Goal: Transaction & Acquisition: Download file/media

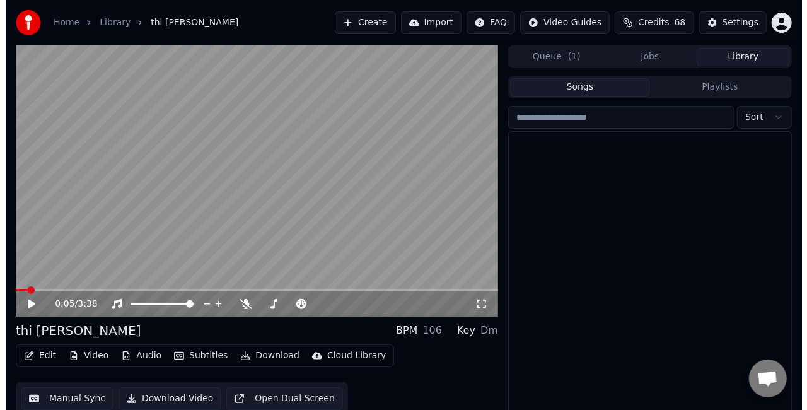
scroll to position [717, 0]
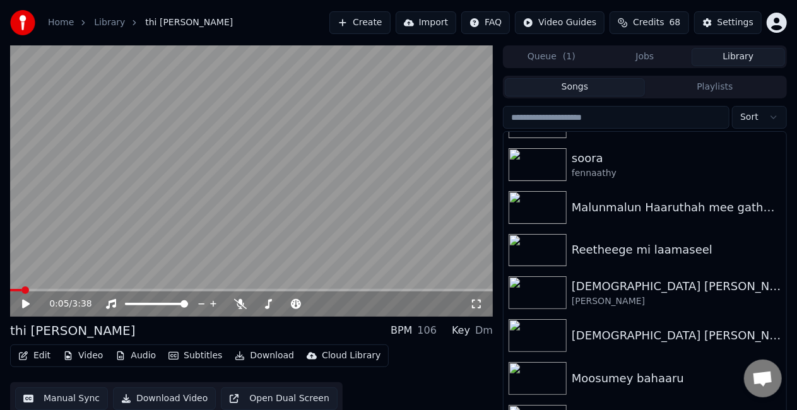
click at [375, 25] on button "Create" at bounding box center [359, 22] width 61 height 23
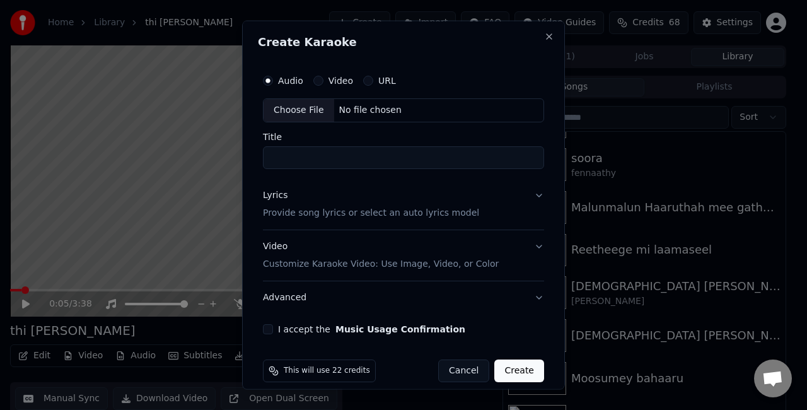
click at [307, 110] on div "Choose File" at bounding box center [299, 110] width 71 height 23
type input "**********"
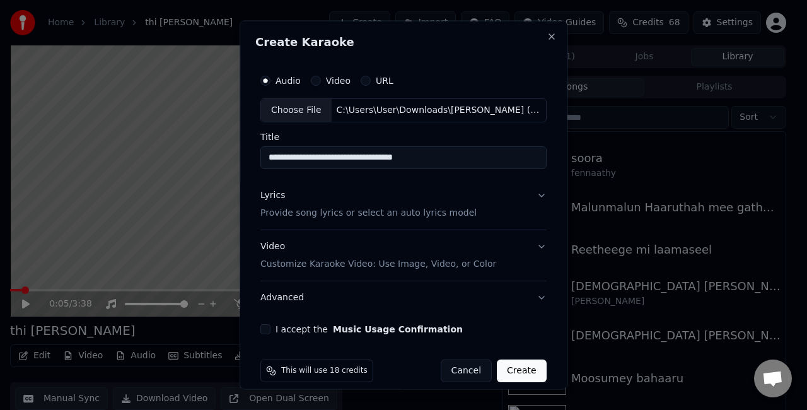
click at [517, 202] on button "Lyrics Provide song lyrics or select an auto lyrics model" at bounding box center [403, 204] width 286 height 50
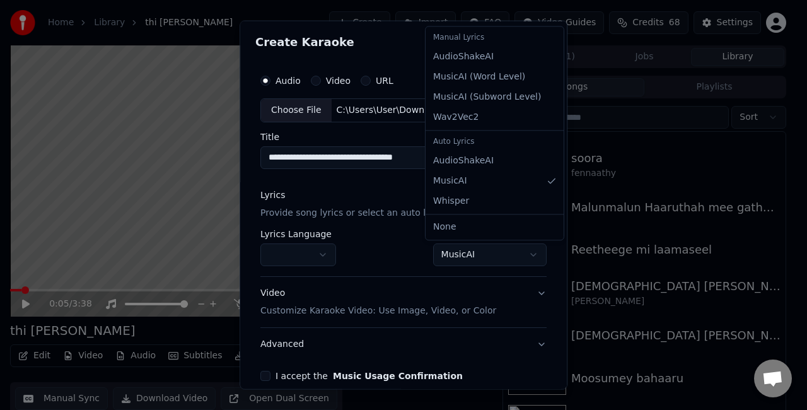
click at [448, 255] on body "**********" at bounding box center [398, 205] width 797 height 410
select select "**********"
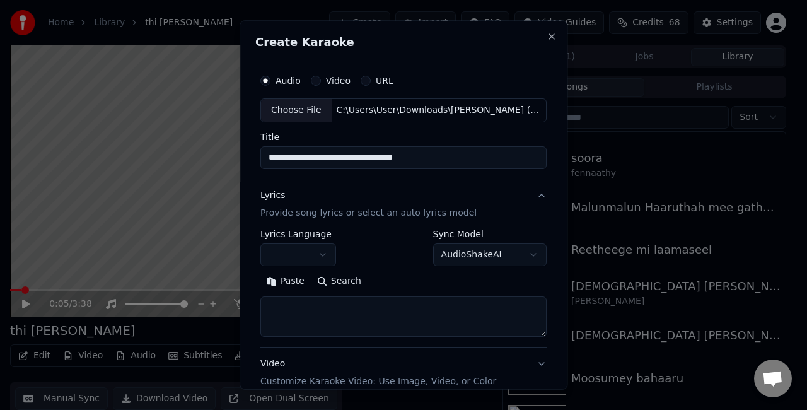
click at [332, 310] on textarea at bounding box center [403, 316] width 286 height 40
click at [280, 286] on button "Paste" at bounding box center [285, 281] width 50 height 20
select select "**"
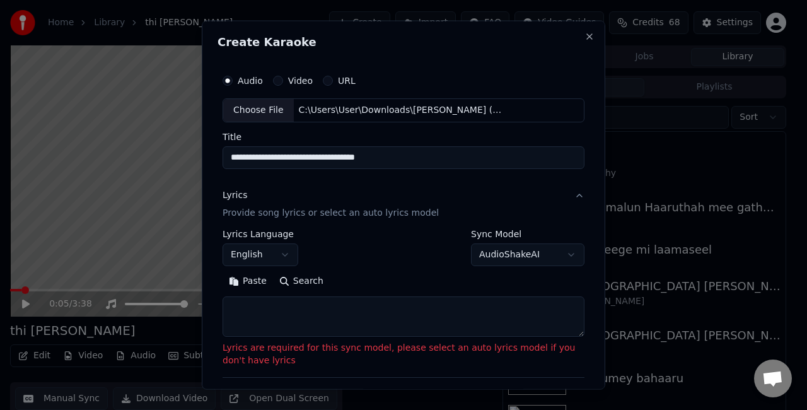
click at [402, 316] on textarea at bounding box center [404, 316] width 362 height 40
paste textarea "**********"
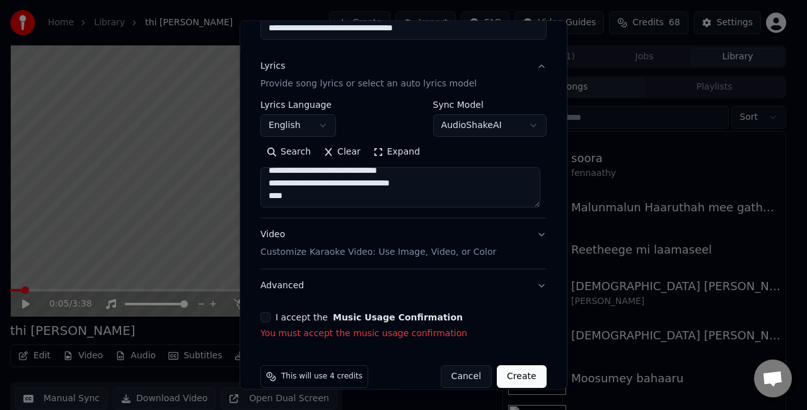
scroll to position [146, 0]
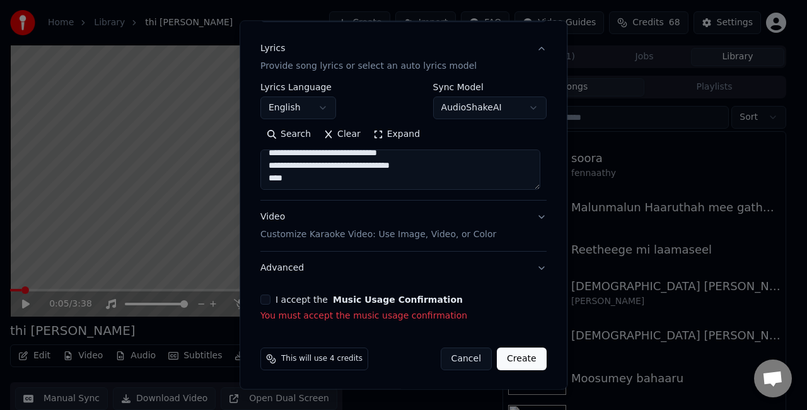
type textarea "**********"
click at [529, 222] on button "Video Customize Karaoke Video: Use Image, Video, or Color" at bounding box center [403, 226] width 286 height 50
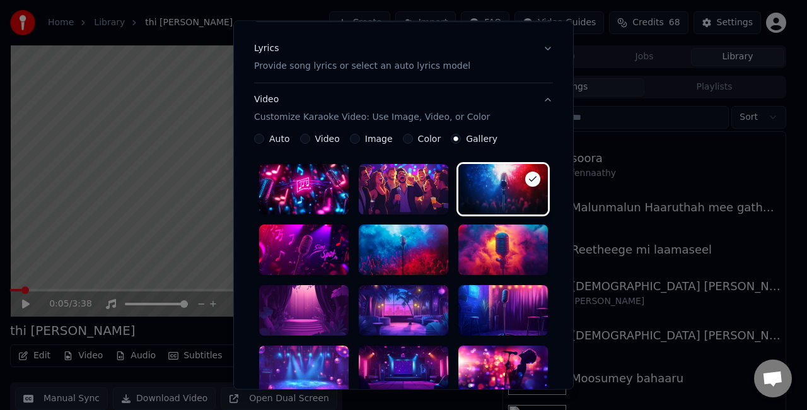
click at [404, 313] on div at bounding box center [404, 310] width 90 height 50
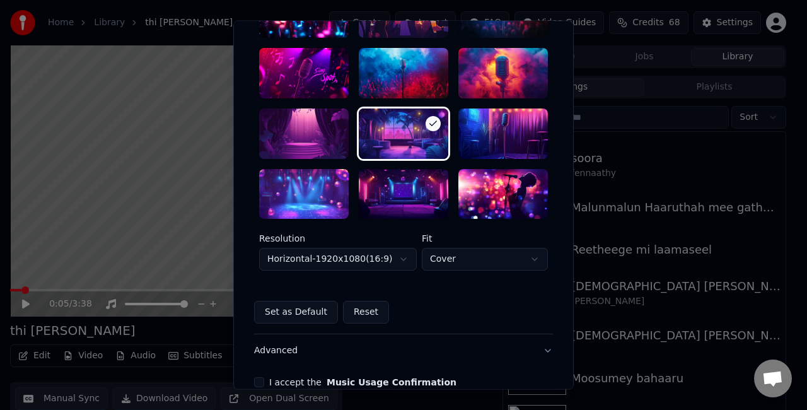
scroll to position [325, 0]
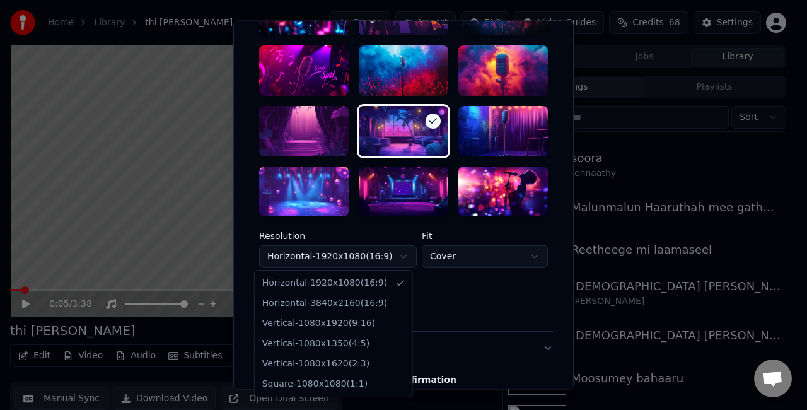
click at [398, 253] on body "**********" at bounding box center [398, 205] width 797 height 410
select select "*********"
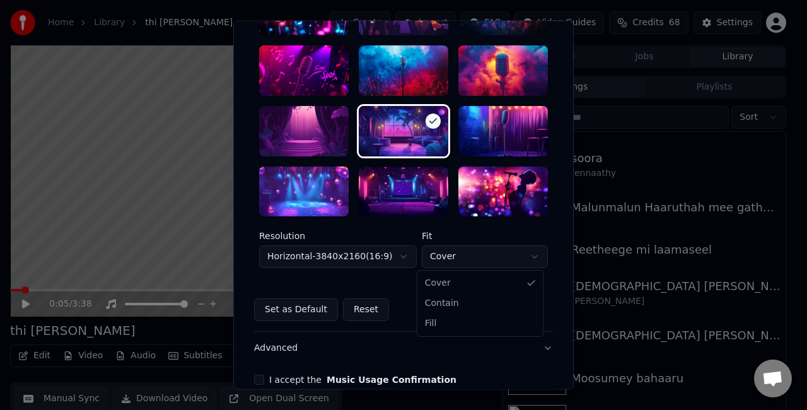
click at [460, 251] on body "**********" at bounding box center [398, 205] width 797 height 410
select select "****"
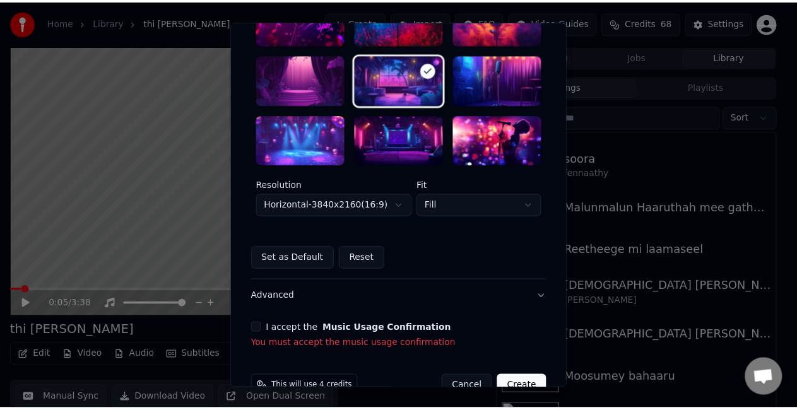
scroll to position [378, 0]
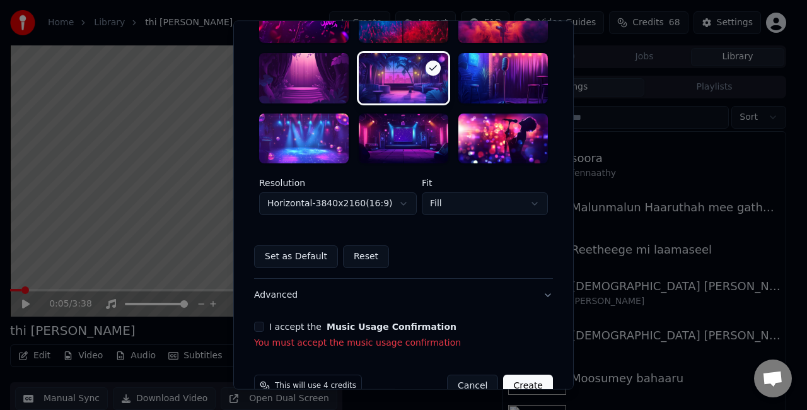
click at [255, 328] on button "I accept the Music Usage Confirmation" at bounding box center [259, 327] width 10 height 10
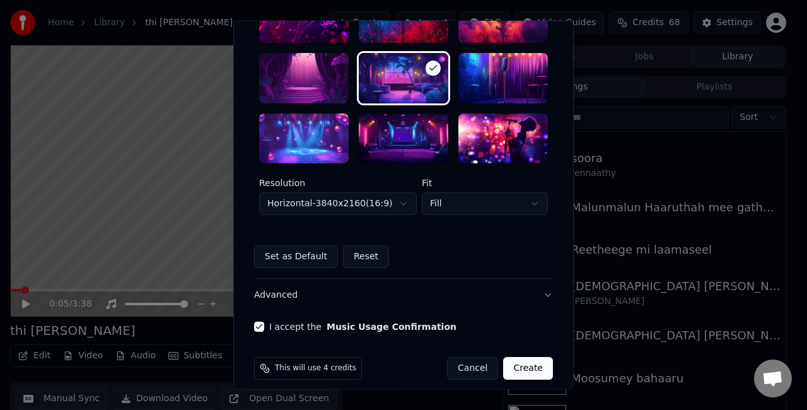
click at [529, 366] on button "Create" at bounding box center [528, 369] width 50 height 23
select select "*********"
select select "*****"
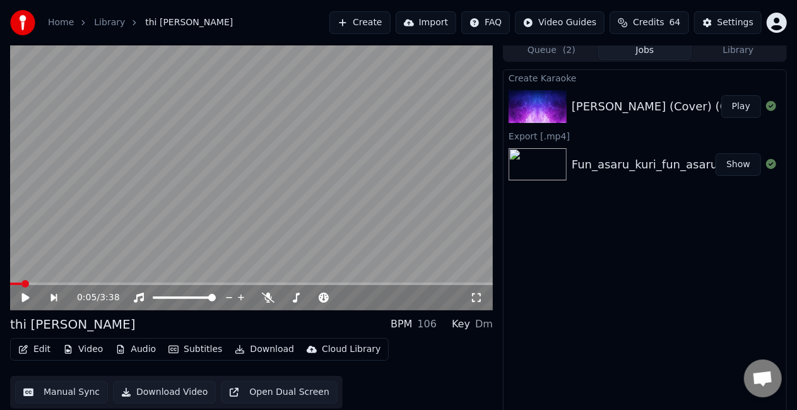
scroll to position [0, 0]
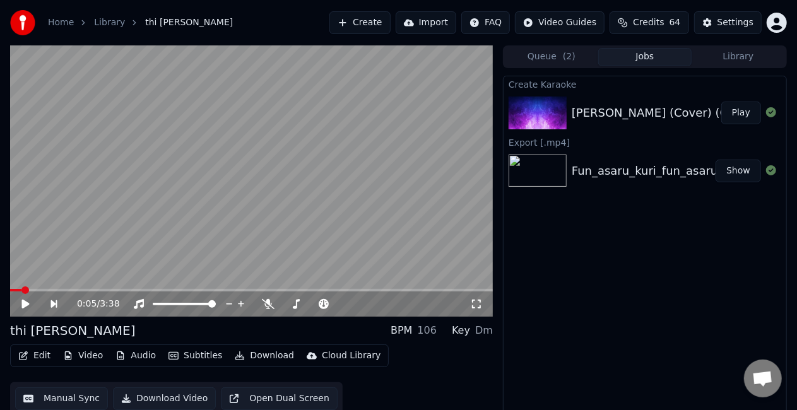
click at [734, 112] on button "Play" at bounding box center [741, 113] width 40 height 23
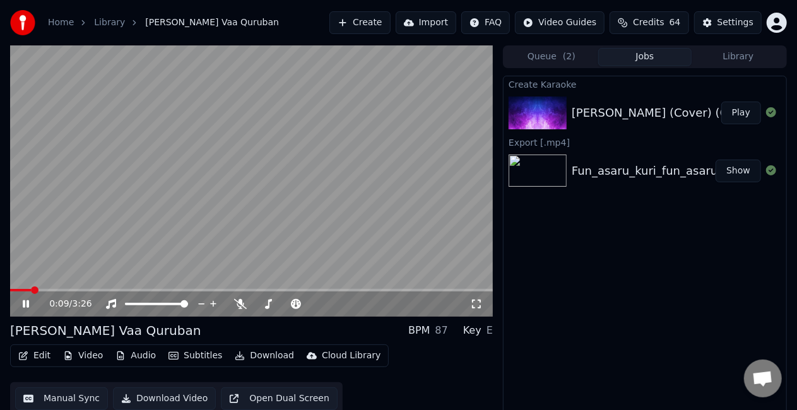
click at [21, 305] on icon at bounding box center [34, 304] width 29 height 10
click at [25, 301] on icon at bounding box center [34, 304] width 29 height 10
click at [59, 290] on span at bounding box center [34, 290] width 49 height 3
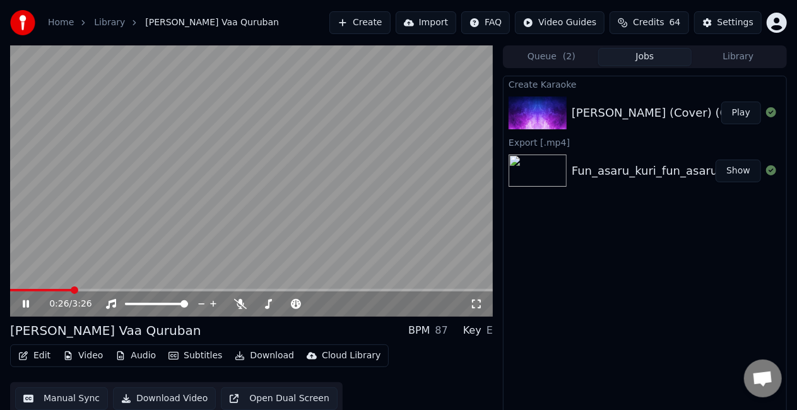
click at [476, 300] on icon at bounding box center [476, 304] width 13 height 10
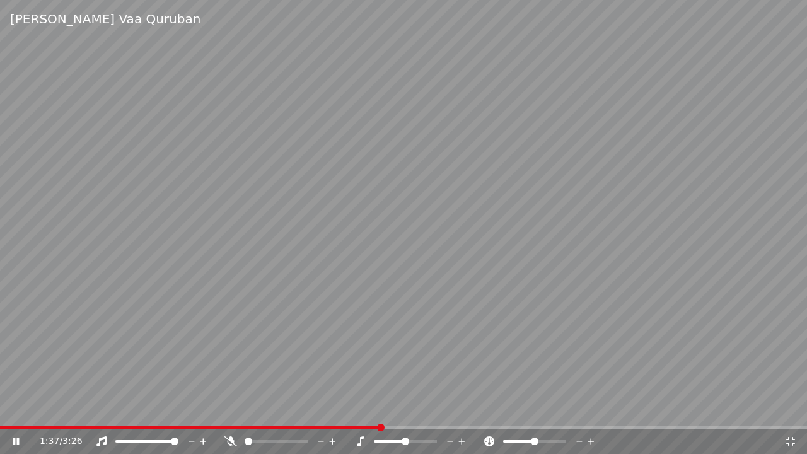
click at [491, 281] on video at bounding box center [403, 227] width 807 height 454
click at [784, 409] on div "1:37 / 3:26" at bounding box center [412, 441] width 745 height 13
click at [790, 409] on icon at bounding box center [791, 441] width 13 height 10
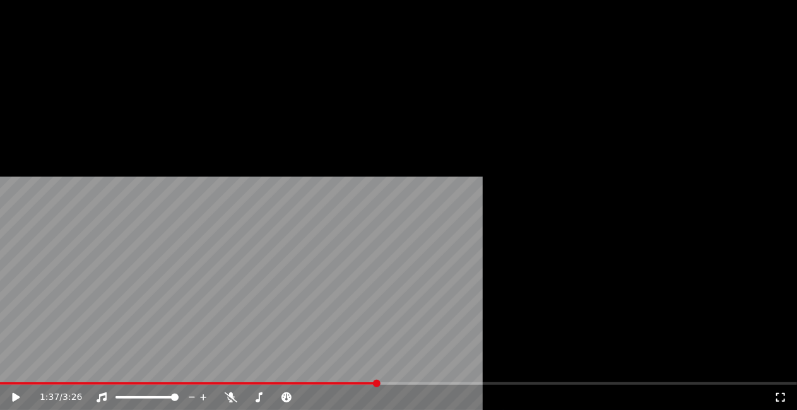
click at [39, 93] on button "Edit" at bounding box center [34, 85] width 42 height 18
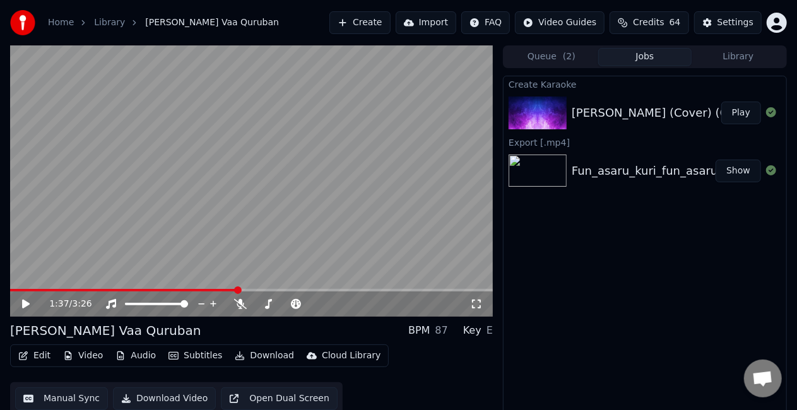
click at [71, 395] on button "Manual Sync" at bounding box center [61, 398] width 93 height 23
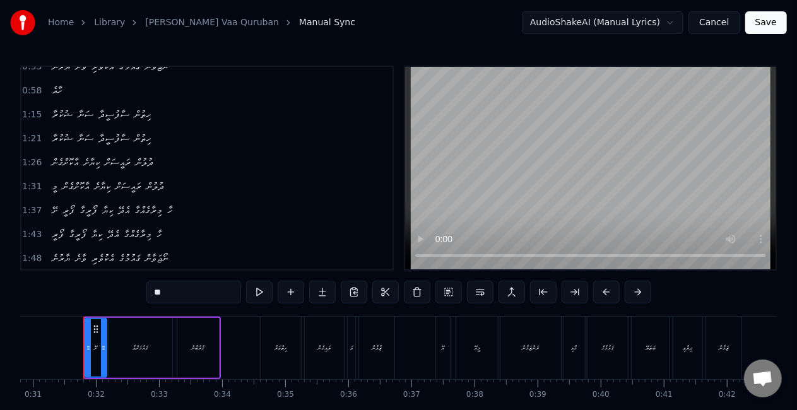
scroll to position [204, 0]
click at [61, 135] on span "ޝުކުރާ" at bounding box center [61, 138] width 23 height 15
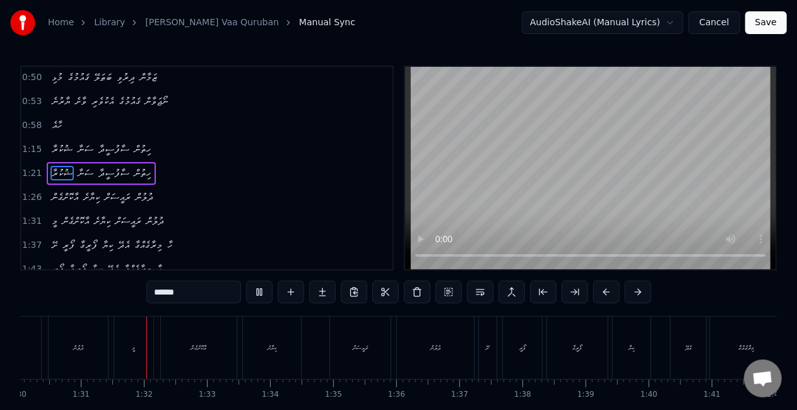
scroll to position [0, 5707]
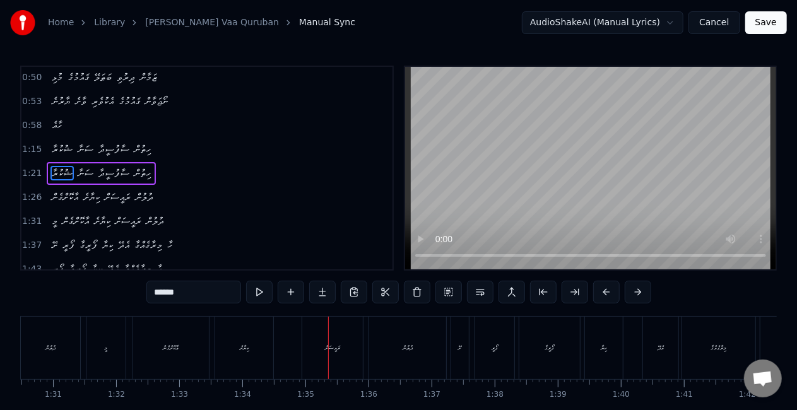
click at [319, 344] on div "ރައީސަށް" at bounding box center [332, 348] width 61 height 62
type input "********"
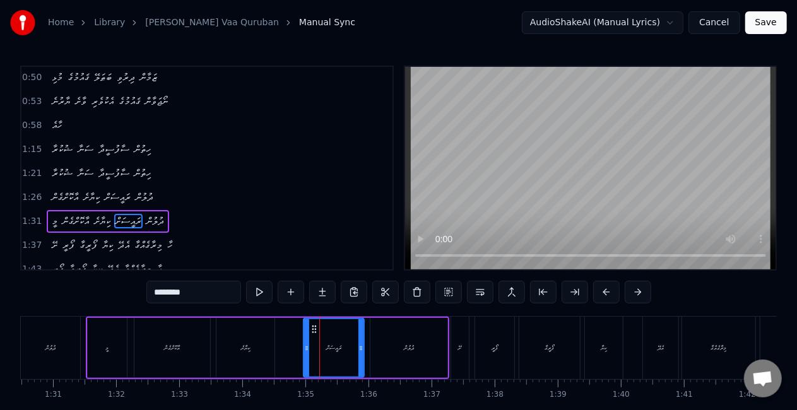
scroll to position [216, 0]
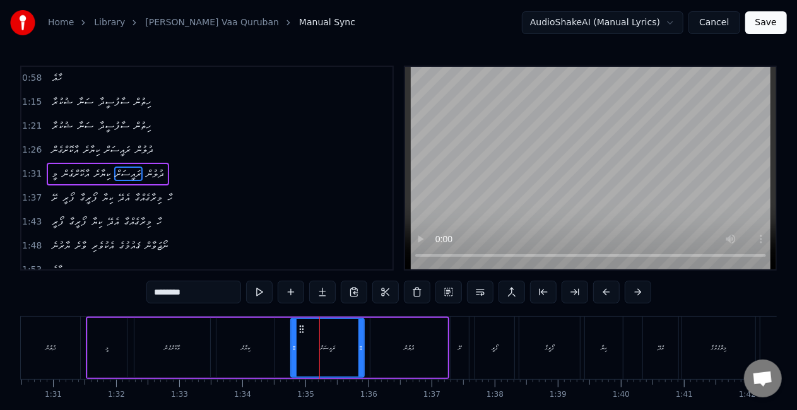
drag, startPoint x: 304, startPoint y: 351, endPoint x: 292, endPoint y: 349, distance: 12.1
click at [292, 349] on icon at bounding box center [293, 348] width 5 height 10
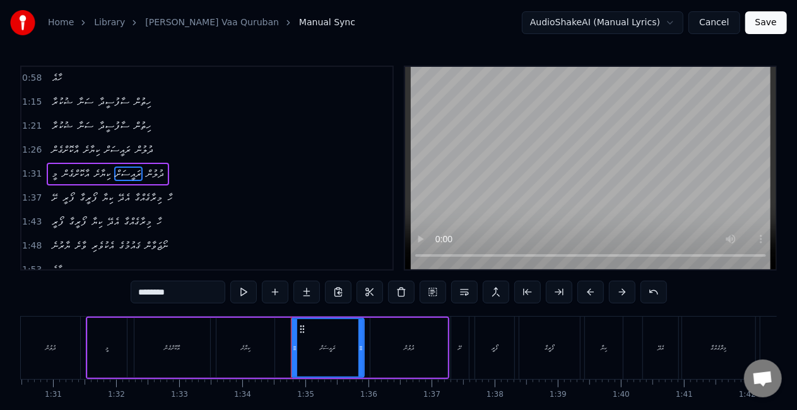
click at [286, 342] on div "މީ އާކޮށްގެން ކިޔާށެ ރައީސަށް ދުލުން" at bounding box center [267, 348] width 363 height 62
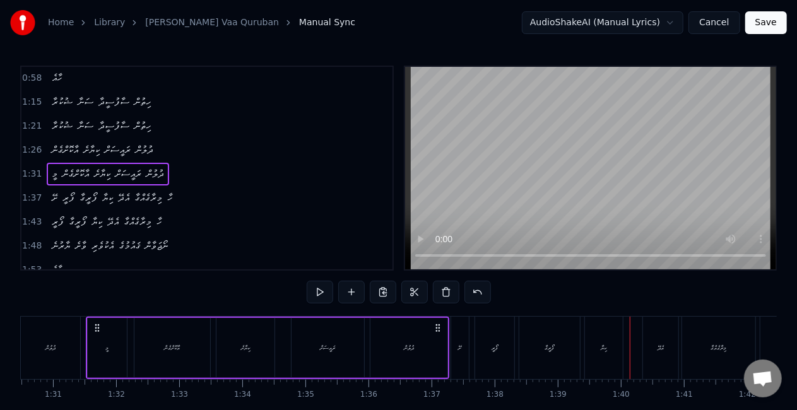
click at [459, 351] on div "ށޭ" at bounding box center [460, 347] width 3 height 9
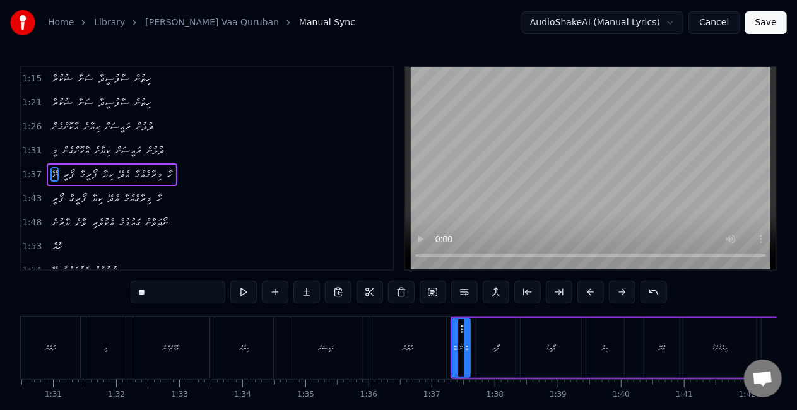
scroll to position [240, 0]
click at [336, 356] on div "ރައީސަށް" at bounding box center [326, 348] width 73 height 62
type input "********"
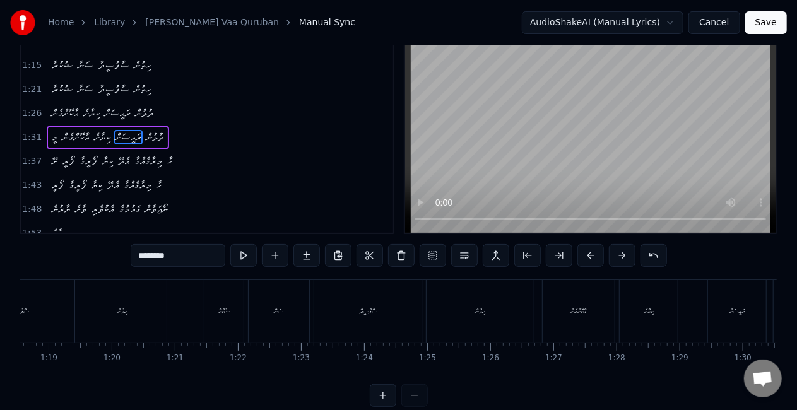
scroll to position [0, 4932]
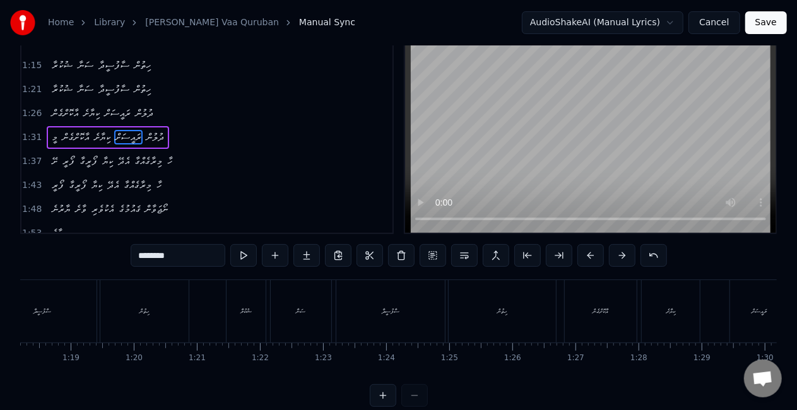
click at [342, 372] on div "ށޭ ޤައުމަށްވާ ޤުރުބާން ހިތްވަރު ލައިގެން ޅަ ޒުވާން އޭ މީއޭ ރަންޒަމާން މުޅި ޤައު…" at bounding box center [398, 326] width 756 height 95
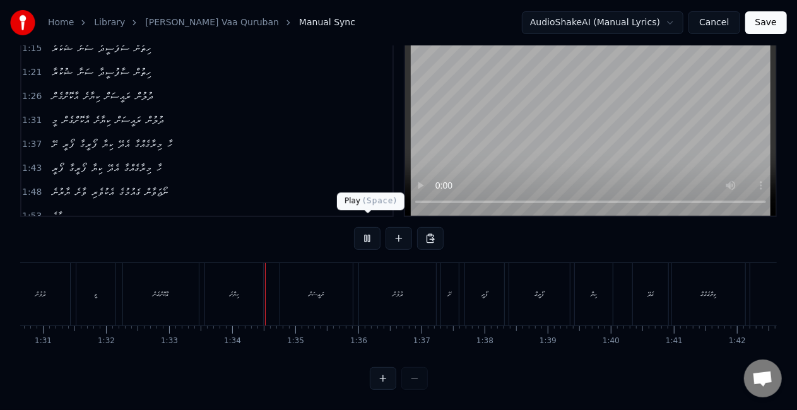
scroll to position [0, 5863]
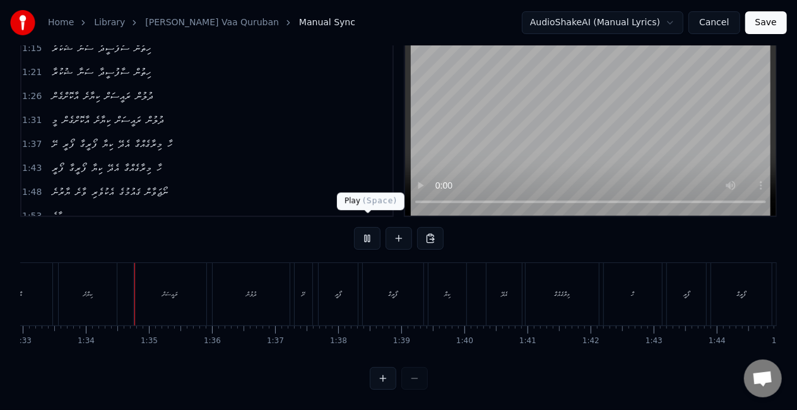
click at [367, 228] on button at bounding box center [367, 238] width 26 height 23
click at [97, 287] on div "ކިޔާށެ" at bounding box center [88, 294] width 58 height 62
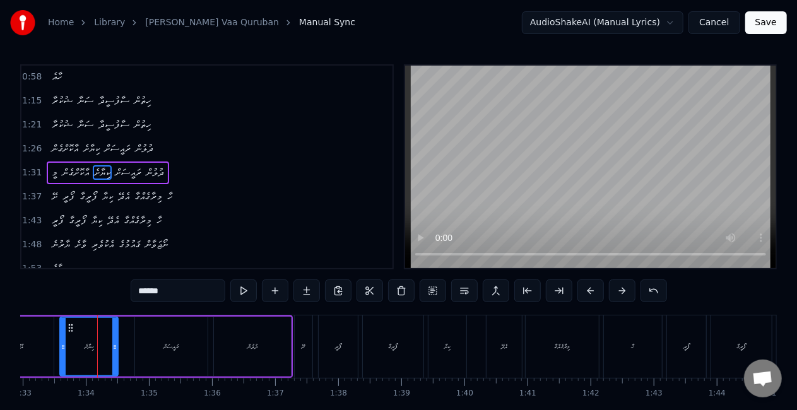
scroll to position [0, 0]
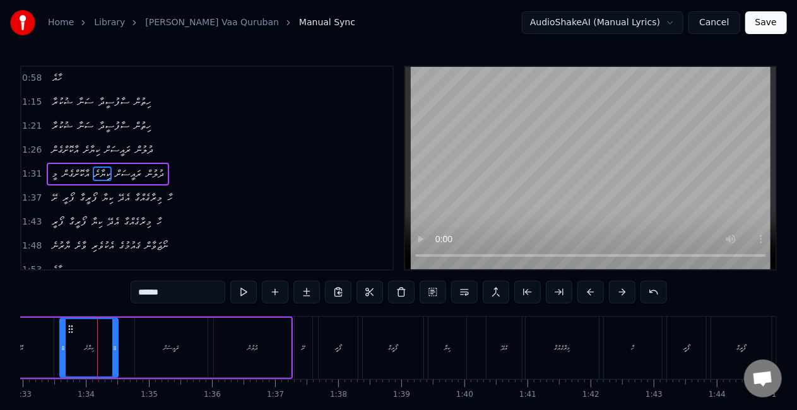
click at [140, 290] on input "******" at bounding box center [178, 292] width 95 height 23
click at [69, 342] on div "ޭކިޔާށ" at bounding box center [89, 347] width 57 height 57
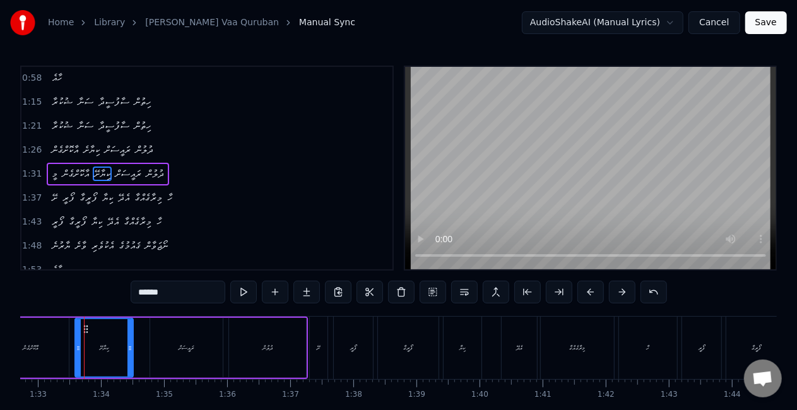
click at [141, 291] on input "******" at bounding box center [178, 292] width 95 height 23
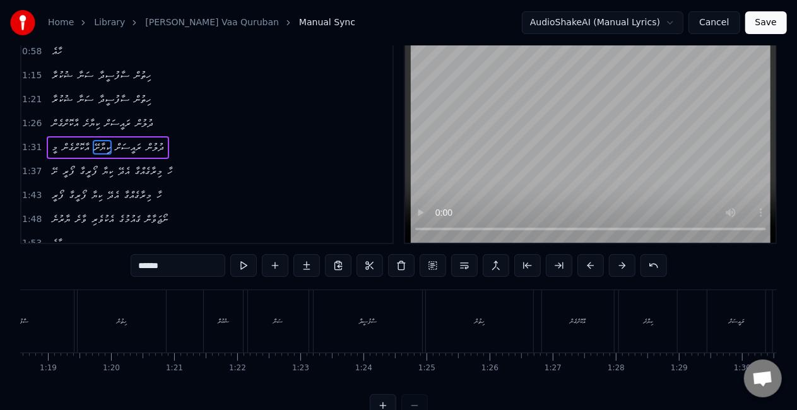
scroll to position [0, 4962]
click at [640, 325] on div "ކިޔާށެ" at bounding box center [640, 321] width 9 height 9
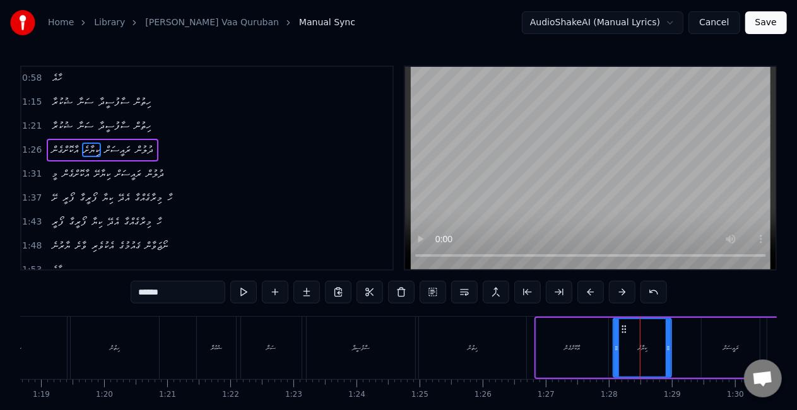
scroll to position [193, 0]
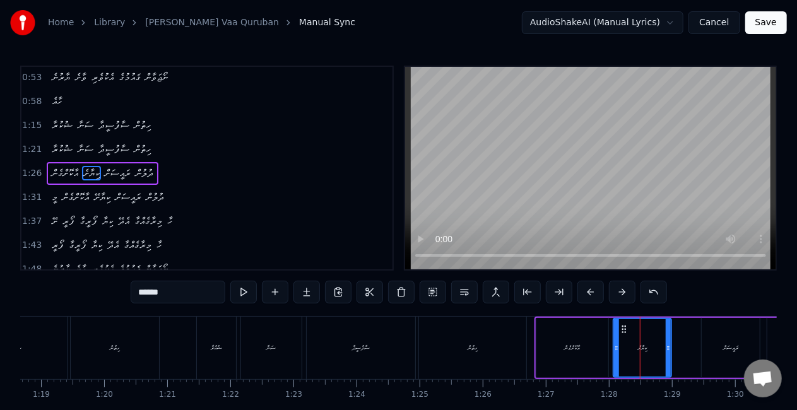
paste input "text"
click at [444, 338] on div "ހިތުން" at bounding box center [472, 348] width 107 height 62
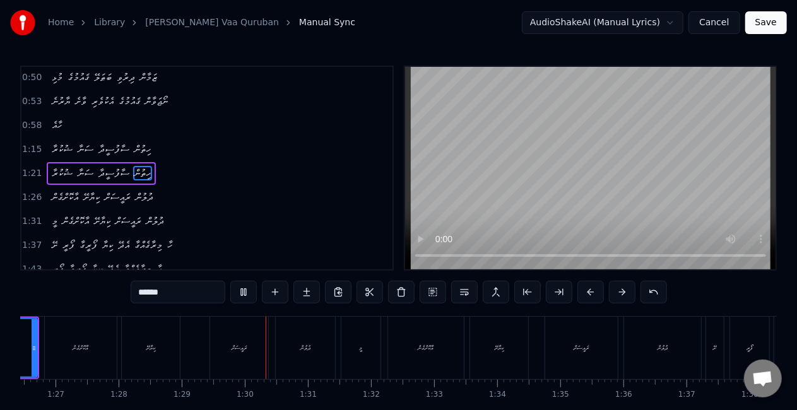
scroll to position [0, 5600]
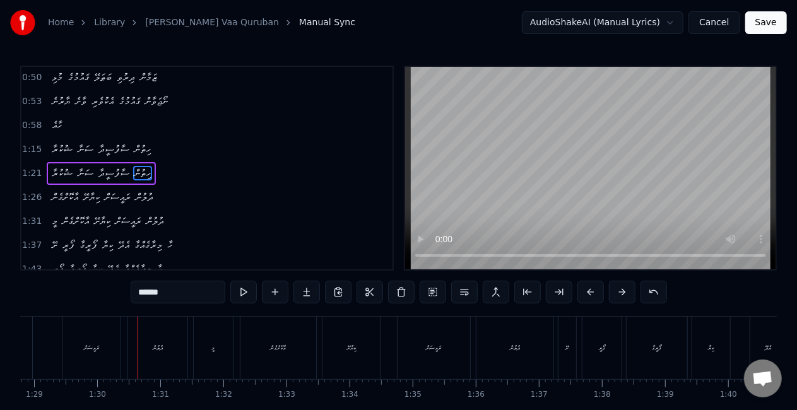
click at [66, 359] on div "ރައީސަށް" at bounding box center [91, 348] width 58 height 62
type input "********"
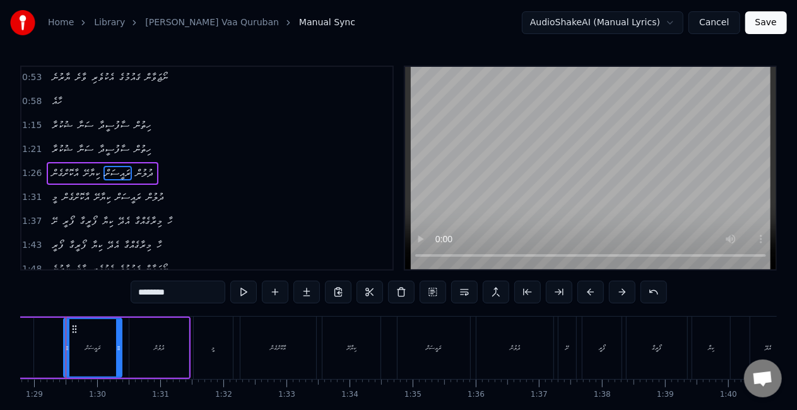
scroll to position [0, 5582]
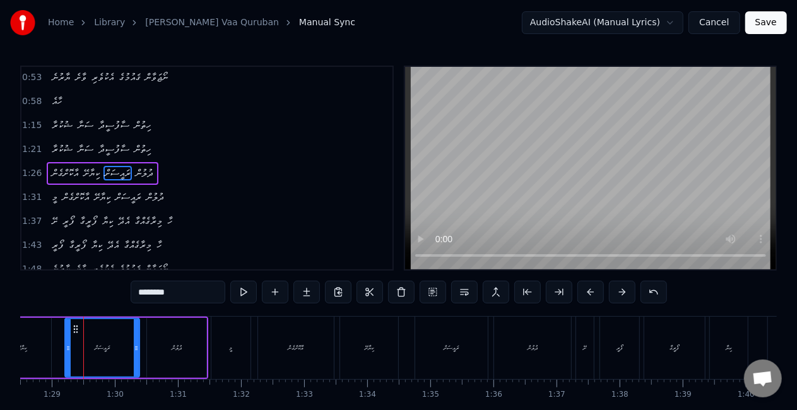
drag, startPoint x: 85, startPoint y: 356, endPoint x: 68, endPoint y: 351, distance: 17.0
click at [68, 351] on div at bounding box center [68, 347] width 5 height 57
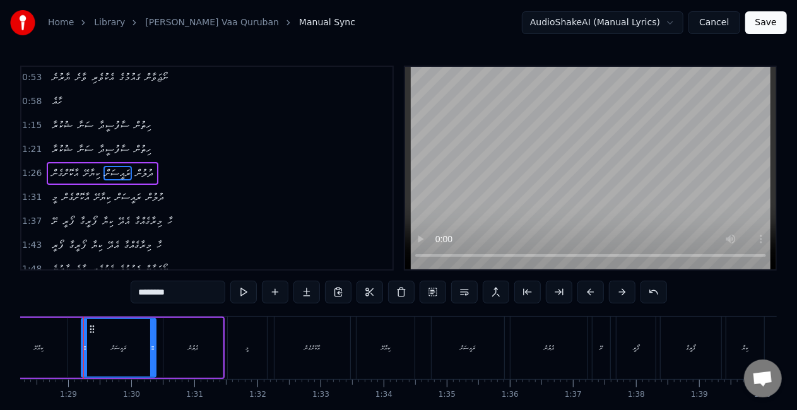
click at [68, 351] on div "އާކޮށްގެން ކިޔާށޭ ރައީސަށް ދުލުން" at bounding box center [78, 348] width 294 height 62
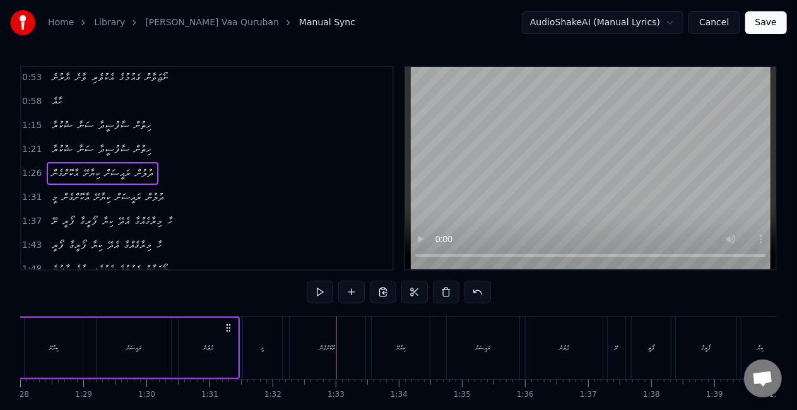
click at [254, 364] on div "މީ" at bounding box center [262, 348] width 39 height 62
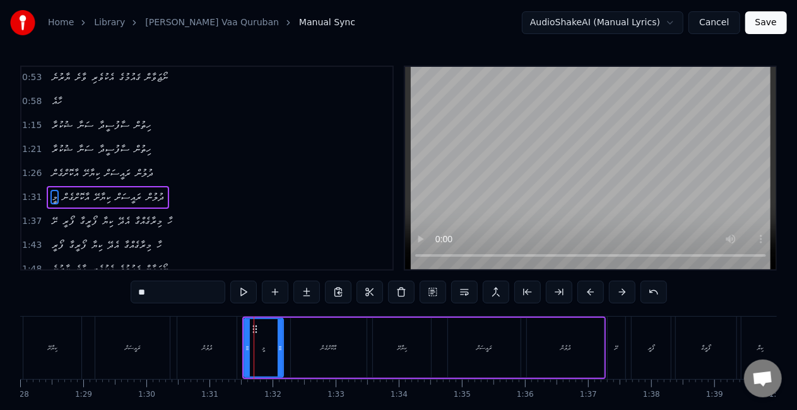
scroll to position [216, 0]
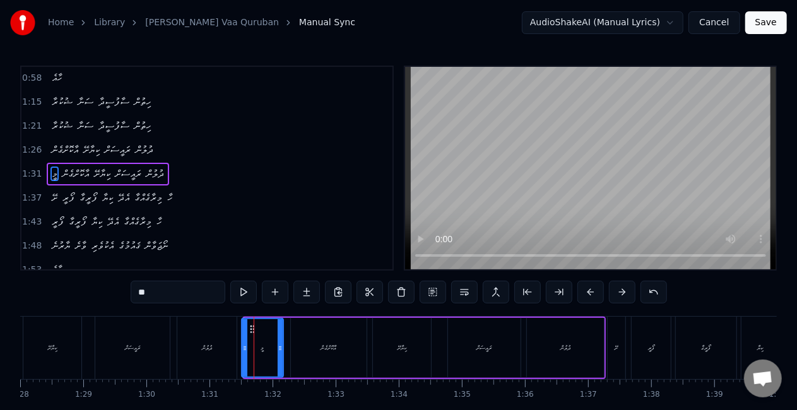
click at [243, 351] on icon at bounding box center [244, 348] width 5 height 10
click at [199, 351] on div "ދުލުން" at bounding box center [206, 348] width 59 height 62
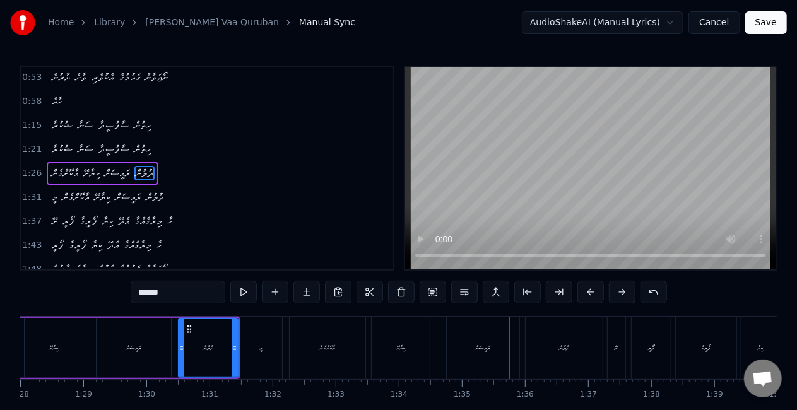
click at [475, 339] on div "ރައީސަށް" at bounding box center [483, 348] width 73 height 62
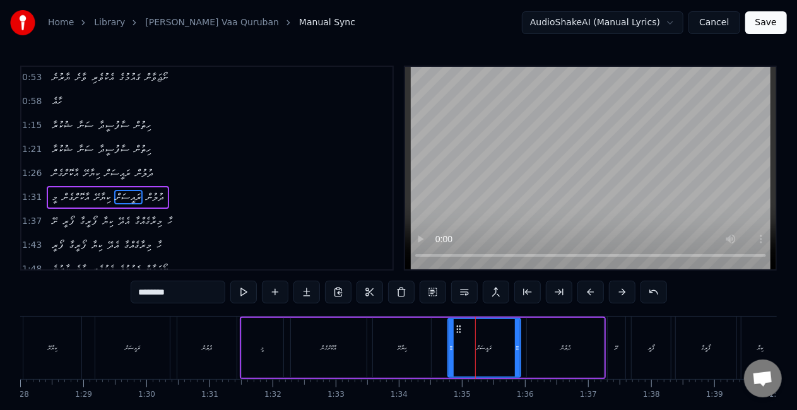
scroll to position [216, 0]
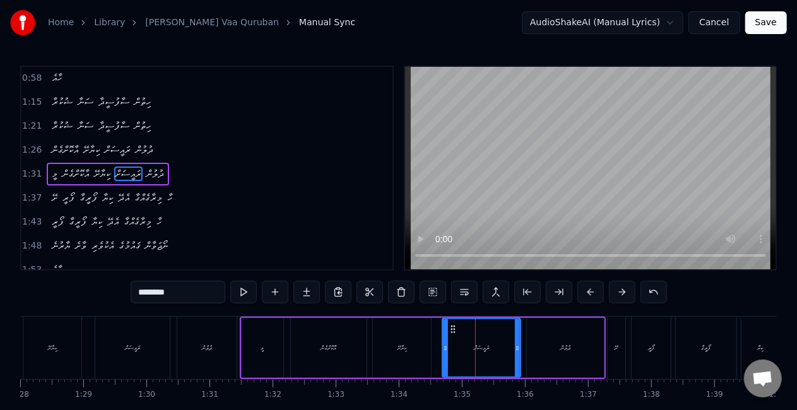
click at [445, 346] on icon at bounding box center [445, 348] width 5 height 10
click at [401, 346] on div "ކިޔާށޭ" at bounding box center [401, 347] width 9 height 9
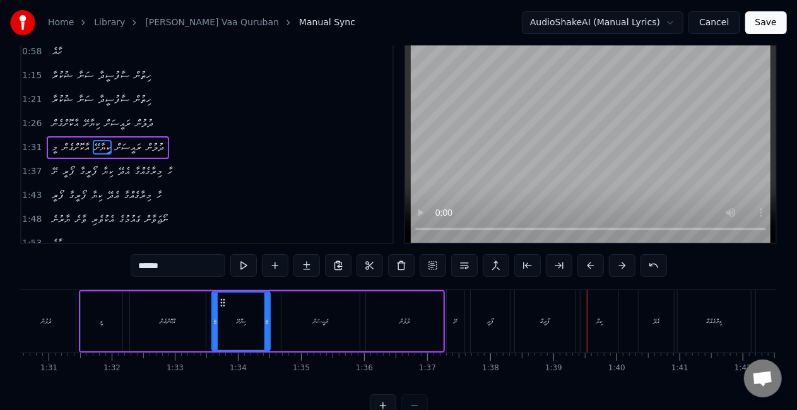
scroll to position [0, 5704]
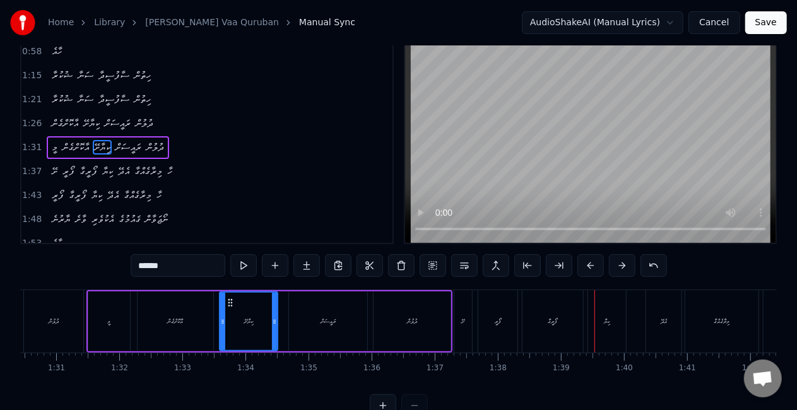
click at [539, 332] on div "ފޯރީގާ" at bounding box center [552, 321] width 61 height 62
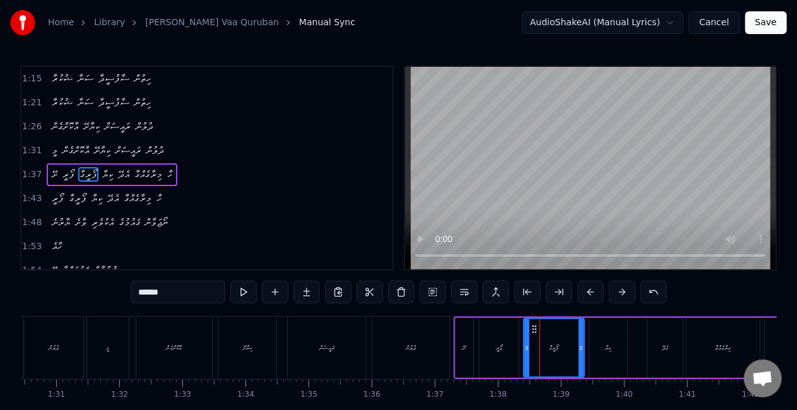
scroll to position [240, 0]
drag, startPoint x: 525, startPoint y: 351, endPoint x: 517, endPoint y: 352, distance: 7.7
click at [517, 352] on icon at bounding box center [519, 348] width 5 height 10
click at [468, 341] on div "ށޭ" at bounding box center [464, 348] width 18 height 60
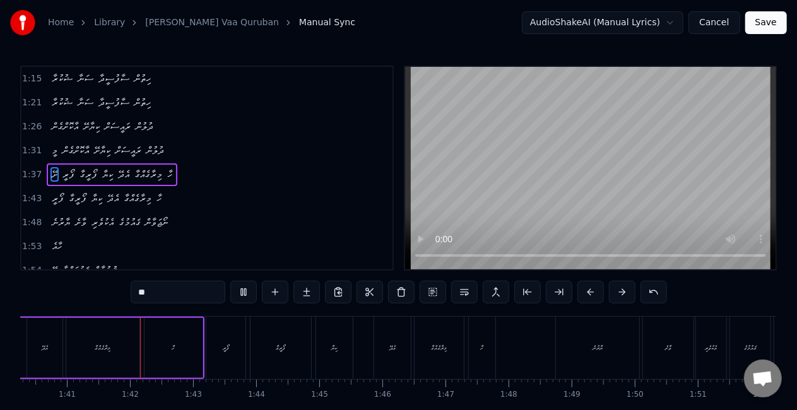
scroll to position [0, 6336]
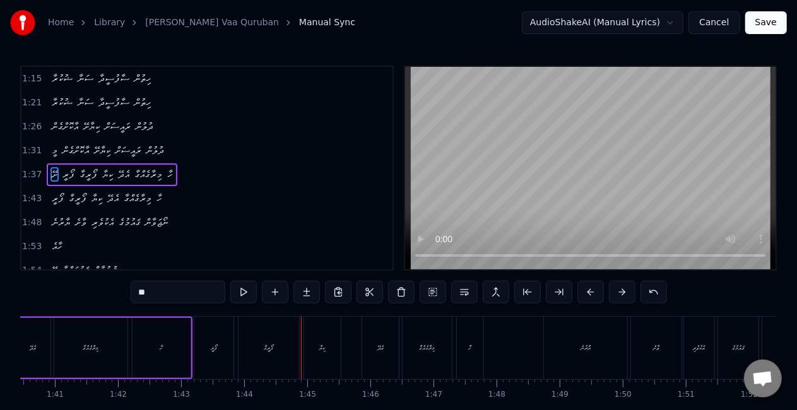
click at [256, 360] on div "ފޯރީގާ" at bounding box center [268, 348] width 61 height 62
type input "******"
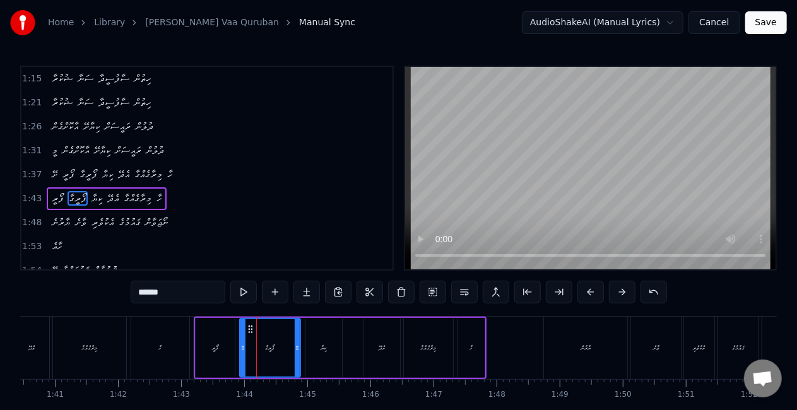
scroll to position [264, 0]
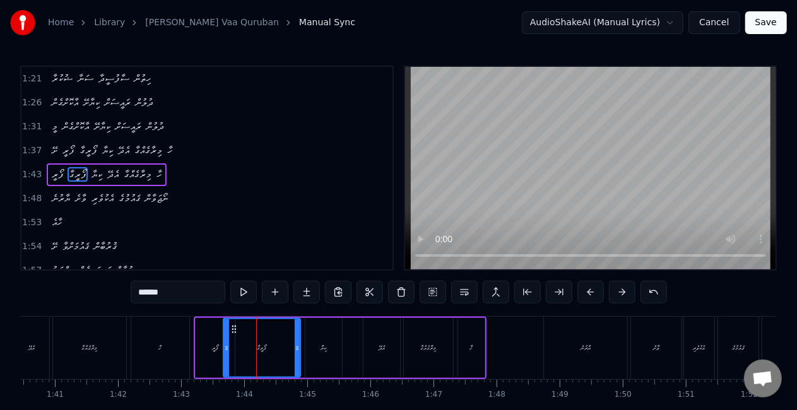
drag, startPoint x: 243, startPoint y: 351, endPoint x: 226, endPoint y: 348, distance: 16.6
click at [226, 348] on icon at bounding box center [226, 348] width 5 height 10
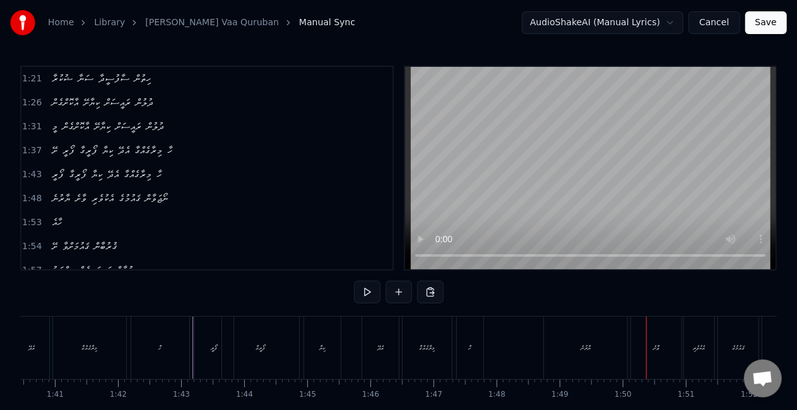
click at [556, 344] on div "ޔާރުނެ" at bounding box center [585, 348] width 83 height 62
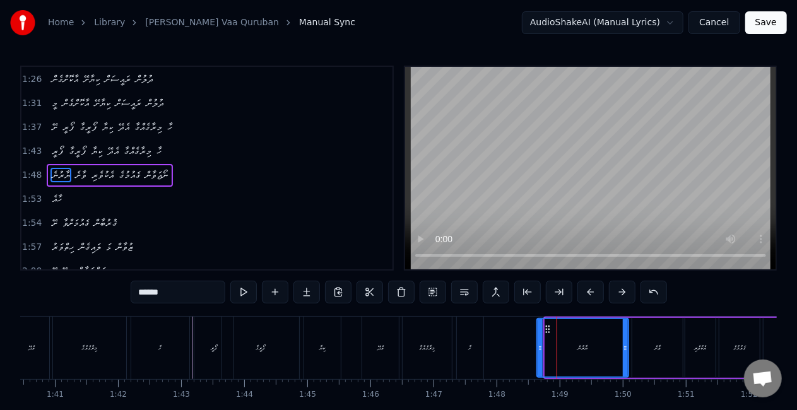
drag, startPoint x: 546, startPoint y: 346, endPoint x: 538, endPoint y: 346, distance: 8.2
click at [538, 346] on icon at bounding box center [539, 348] width 5 height 10
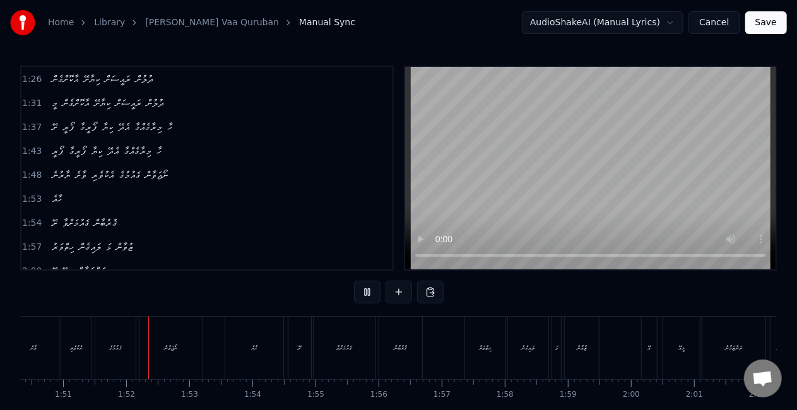
scroll to position [0, 6981]
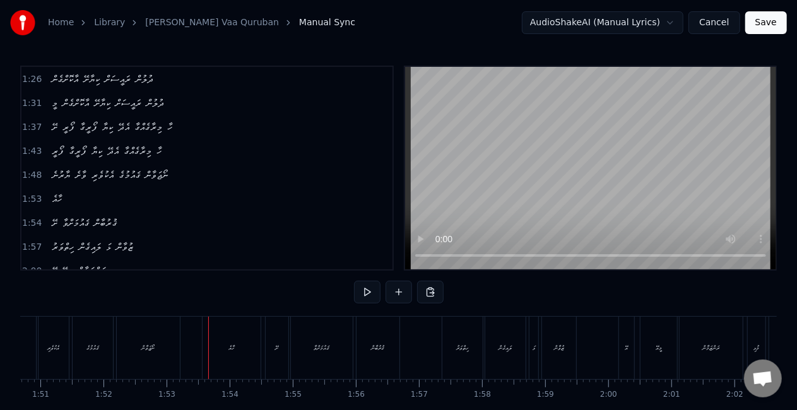
click at [163, 358] on div "ނޯޖަވާން" at bounding box center [148, 348] width 63 height 62
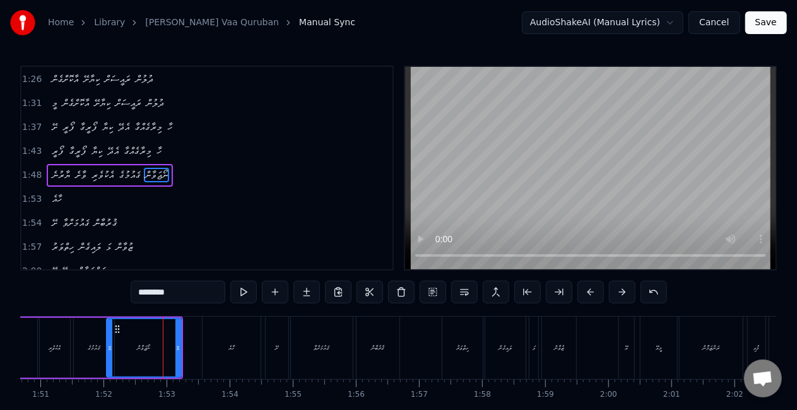
drag, startPoint x: 119, startPoint y: 349, endPoint x: 108, endPoint y: 346, distance: 11.0
click at [108, 346] on icon at bounding box center [109, 348] width 5 height 10
click at [89, 338] on div "ޤައުމުގެ" at bounding box center [94, 348] width 40 height 60
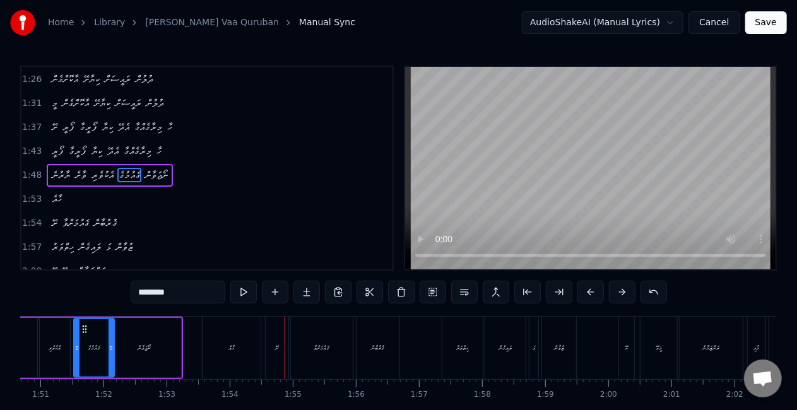
click at [227, 365] on div "ހާއެ" at bounding box center [231, 348] width 58 height 62
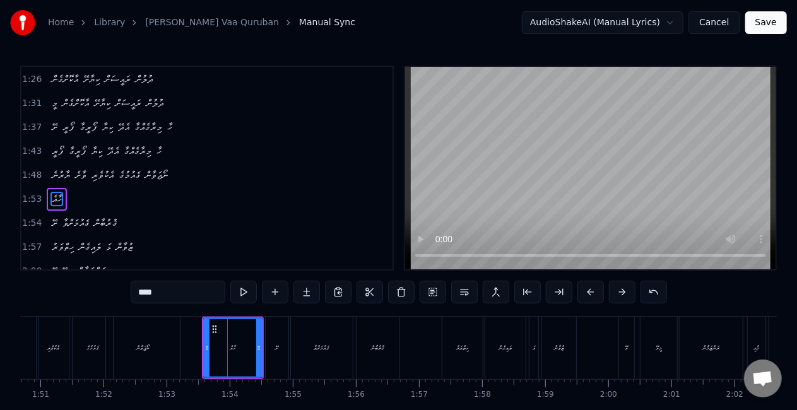
scroll to position [310, 0]
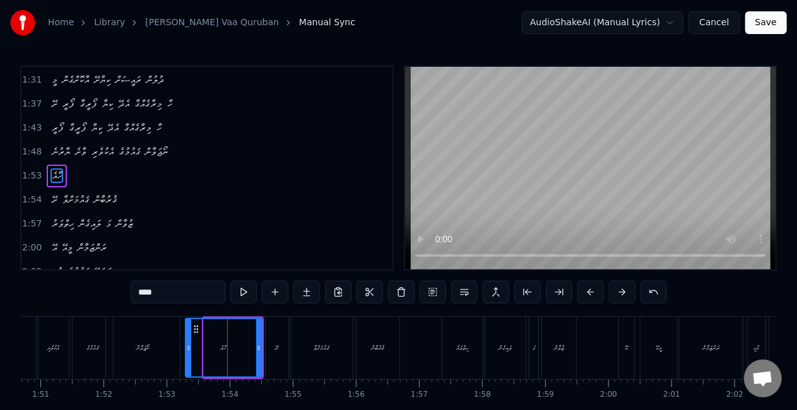
drag, startPoint x: 207, startPoint y: 354, endPoint x: 189, endPoint y: 350, distance: 18.8
click at [189, 350] on div at bounding box center [188, 347] width 5 height 57
click at [173, 338] on div "ނޯޖަވާން" at bounding box center [143, 348] width 74 height 62
type input "********"
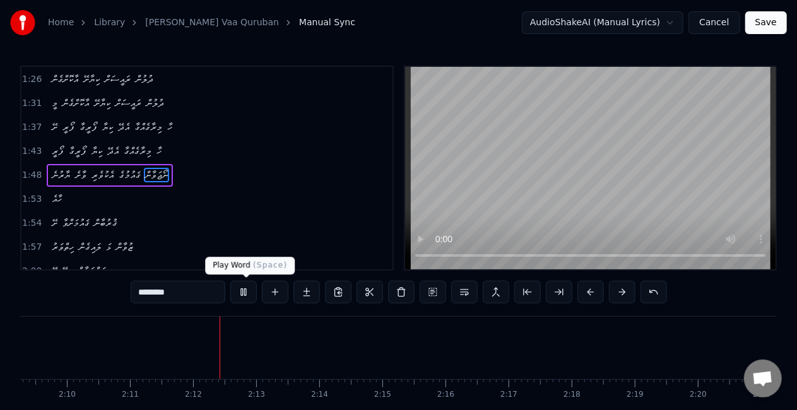
scroll to position [0, 8257]
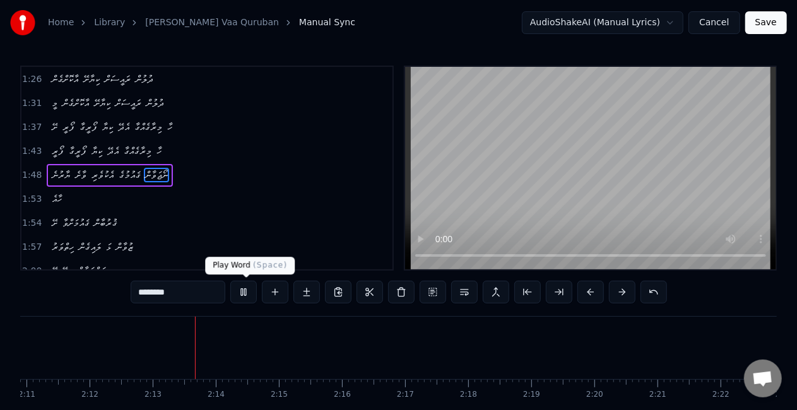
click at [249, 293] on button at bounding box center [243, 292] width 26 height 23
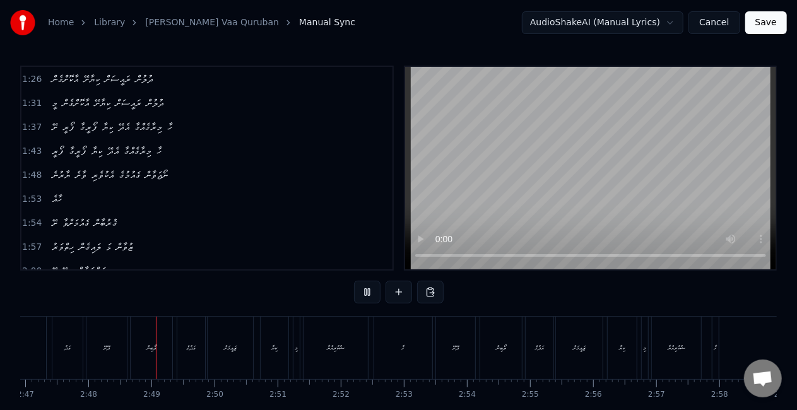
scroll to position [0, 10558]
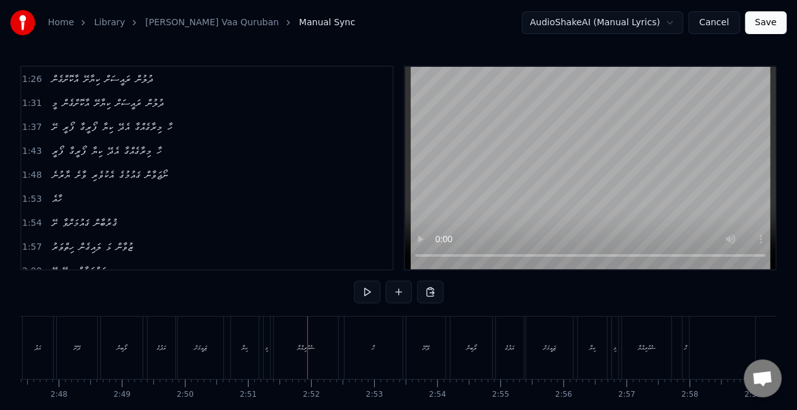
click at [294, 363] on div "ޝުކުރިއްޔާ" at bounding box center [306, 348] width 64 height 62
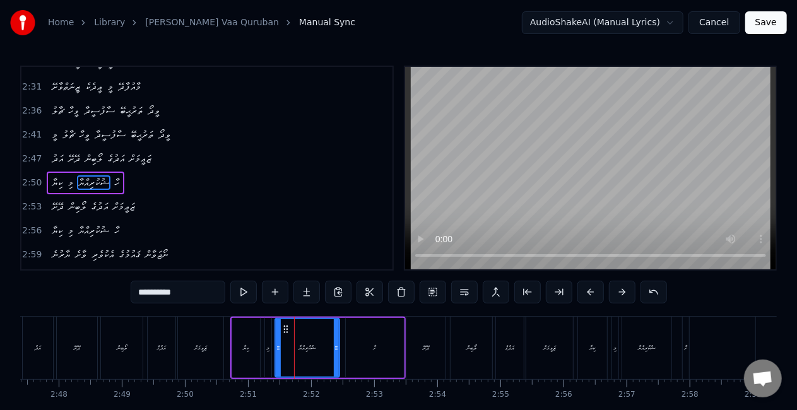
scroll to position [546, 0]
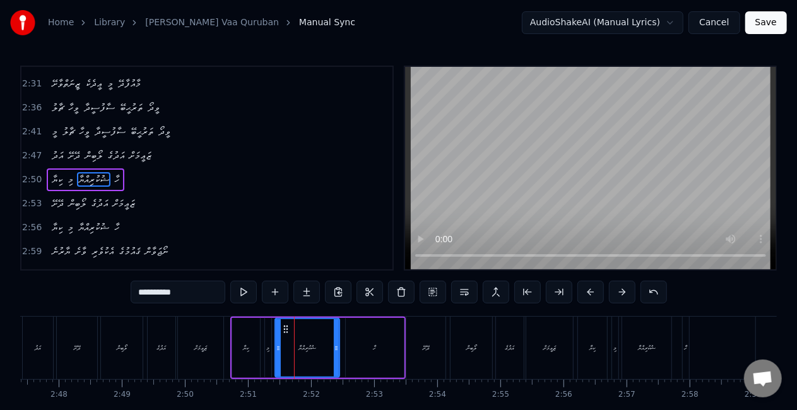
click at [245, 348] on div "ކިޔާ" at bounding box center [246, 347] width 6 height 9
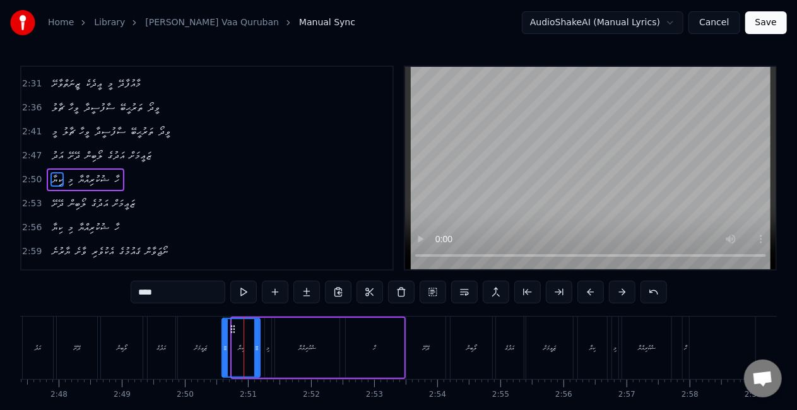
drag, startPoint x: 233, startPoint y: 346, endPoint x: 223, endPoint y: 344, distance: 10.3
click at [223, 344] on icon at bounding box center [225, 348] width 5 height 10
click at [208, 341] on div "ޒަޢީމަށް" at bounding box center [200, 348] width 45 height 62
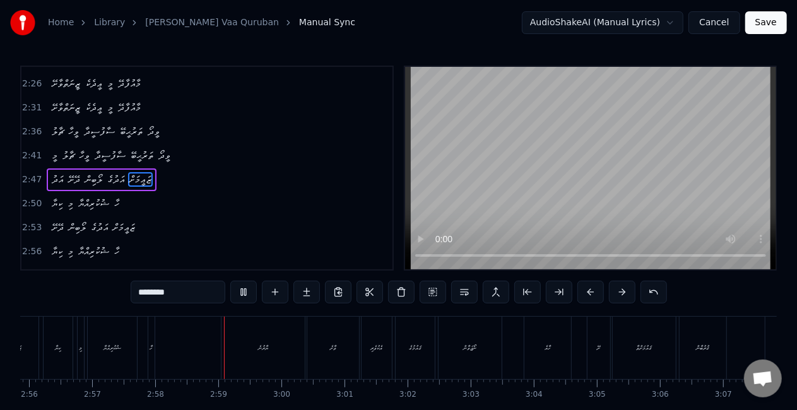
scroll to position [0, 11200]
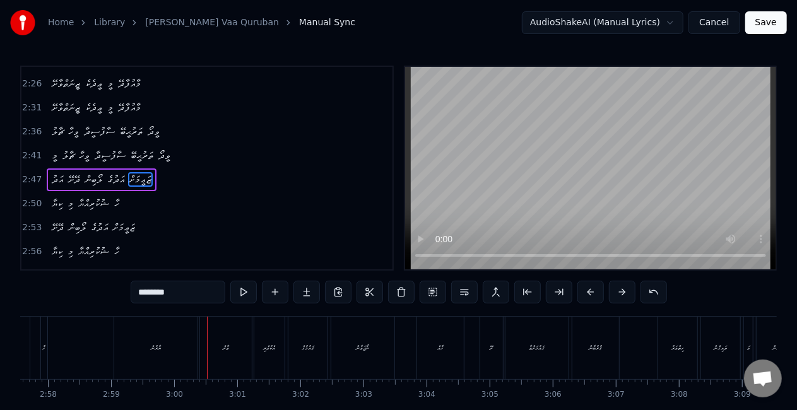
drag, startPoint x: 155, startPoint y: 361, endPoint x: 120, endPoint y: 354, distance: 35.4
click at [120, 354] on div "ޔާރުނެ" at bounding box center [155, 348] width 83 height 62
type input "******"
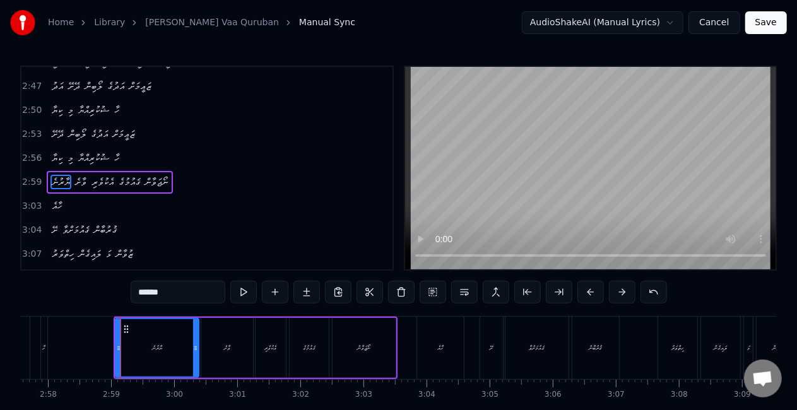
scroll to position [617, 0]
click at [120, 354] on div at bounding box center [120, 348] width 1 height 62
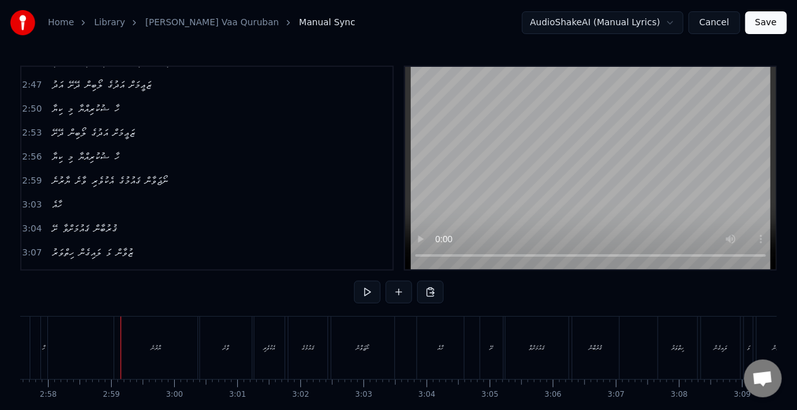
click at [121, 354] on div "ޔާރުނެ" at bounding box center [155, 348] width 83 height 62
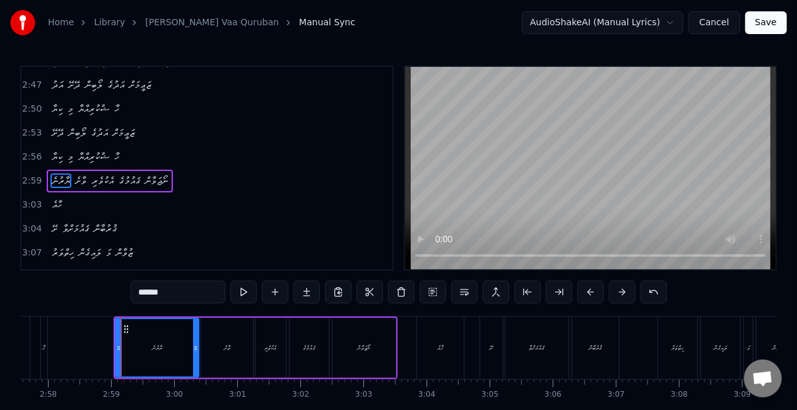
click at [121, 354] on div at bounding box center [121, 348] width 1 height 62
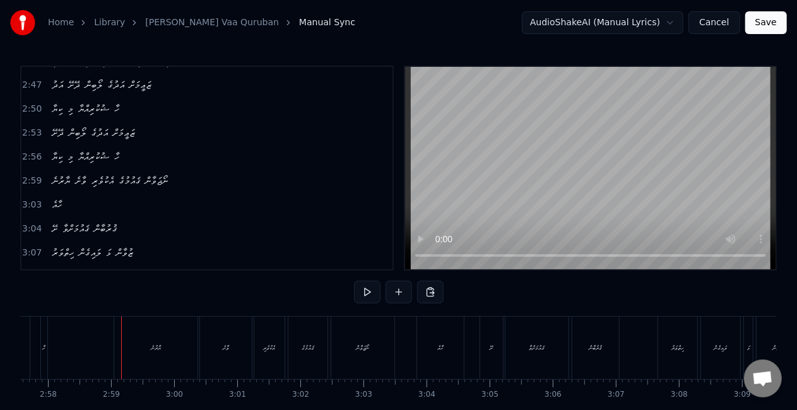
click at [131, 348] on div "ޔާރުނެ" at bounding box center [155, 348] width 83 height 62
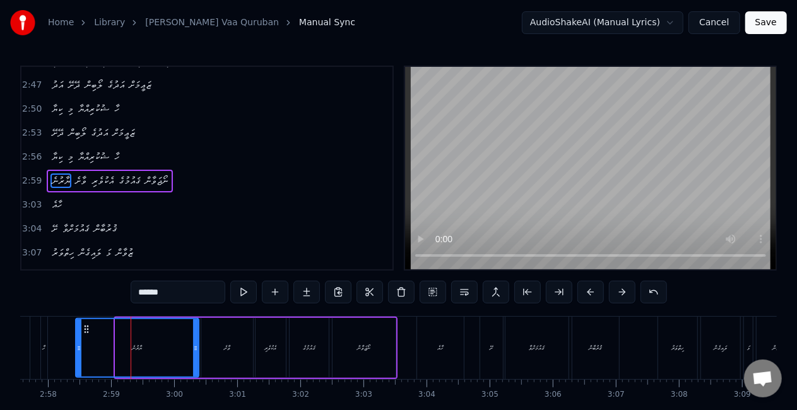
drag, startPoint x: 119, startPoint y: 343, endPoint x: 79, endPoint y: 339, distance: 39.9
click at [79, 339] on div at bounding box center [78, 347] width 5 height 57
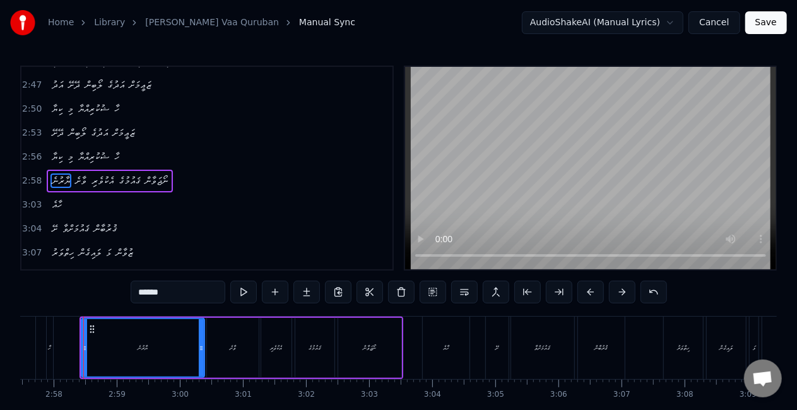
click at [95, 339] on div "ޔާރުނެ" at bounding box center [143, 347] width 122 height 57
click at [238, 348] on div "ވާށެ" at bounding box center [233, 348] width 52 height 60
type input "****"
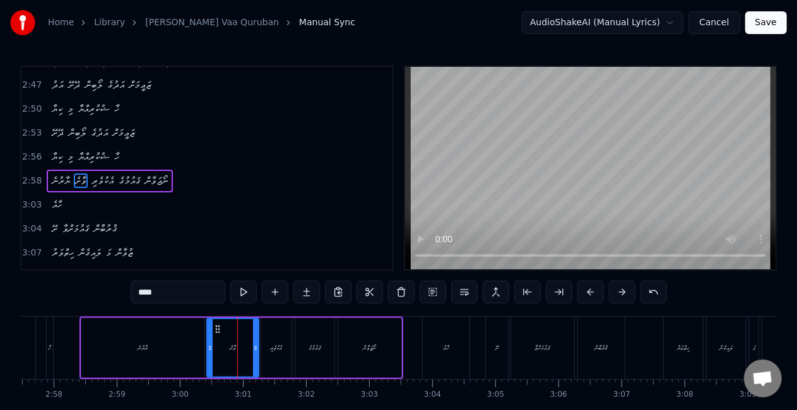
drag, startPoint x: 238, startPoint y: 348, endPoint x: 113, endPoint y: 346, distance: 125.5
click at [113, 346] on div "ޔާރުނެ ވާށެ އެކުވެރި ޤައުމުގެ ނޯޖަވާން" at bounding box center [241, 348] width 324 height 62
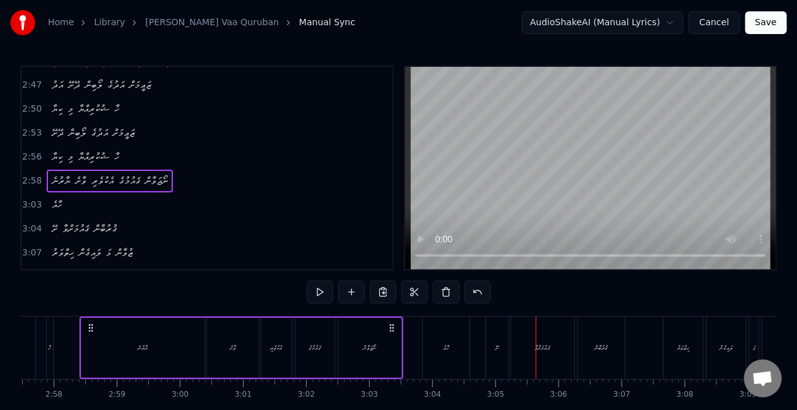
click at [444, 363] on div "ހާއެ" at bounding box center [446, 348] width 47 height 62
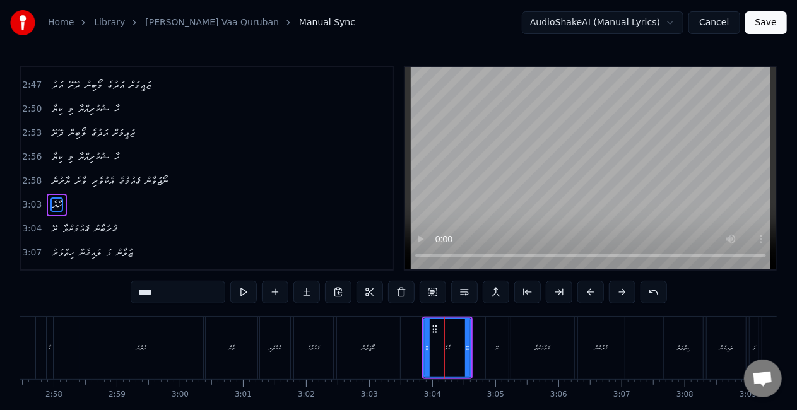
scroll to position [640, 0]
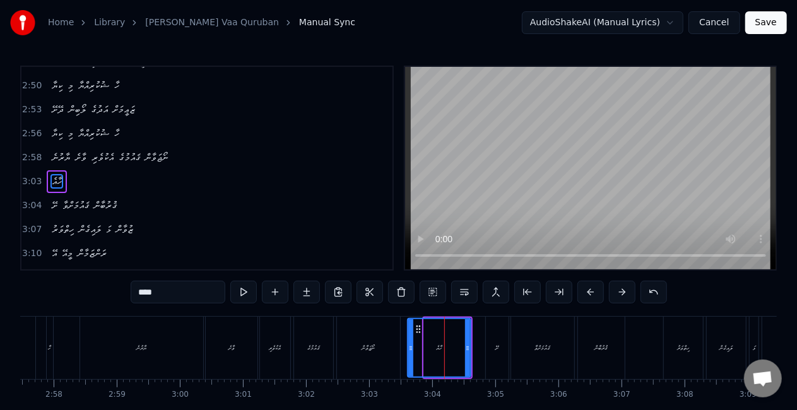
drag, startPoint x: 426, startPoint y: 352, endPoint x: 411, endPoint y: 351, distance: 15.2
click at [411, 351] on icon at bounding box center [410, 348] width 5 height 10
click at [352, 349] on div "ނޯޖަވާން" at bounding box center [368, 348] width 63 height 62
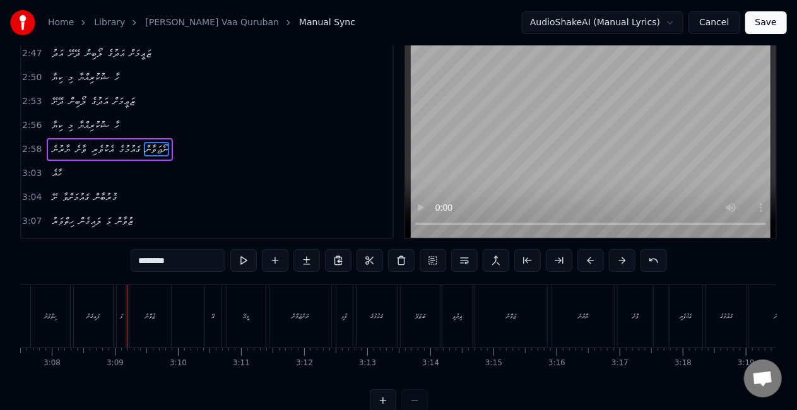
scroll to position [0, 11581]
click at [312, 320] on div "ހިތްވަރު" at bounding box center [295, 316] width 39 height 62
type input "********"
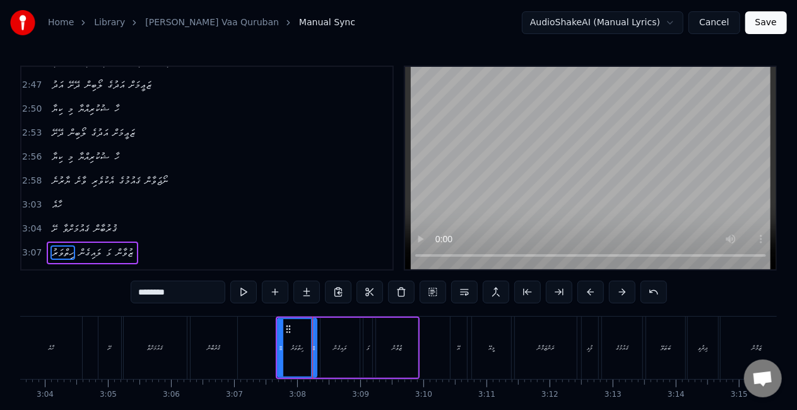
scroll to position [688, 0]
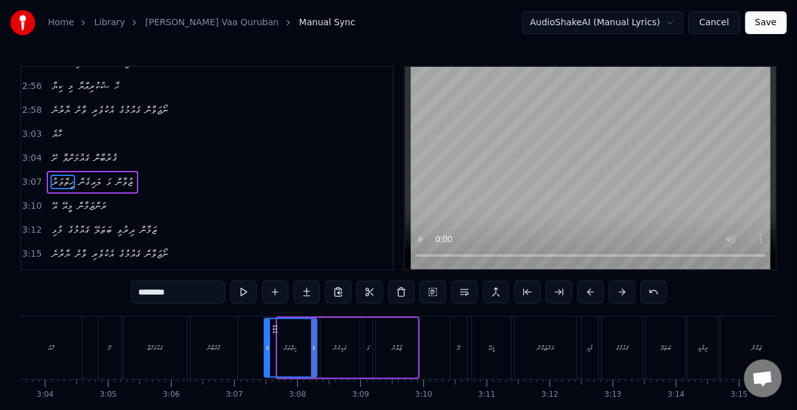
drag, startPoint x: 279, startPoint y: 354, endPoint x: 266, endPoint y: 354, distance: 12.6
click at [266, 354] on div at bounding box center [267, 347] width 5 height 57
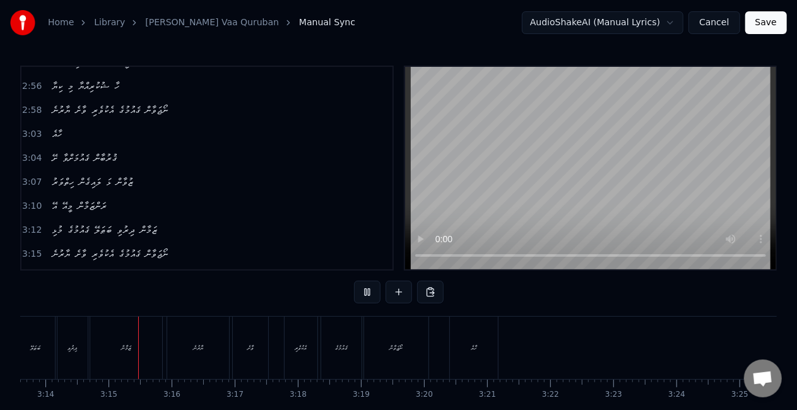
scroll to position [0, 12225]
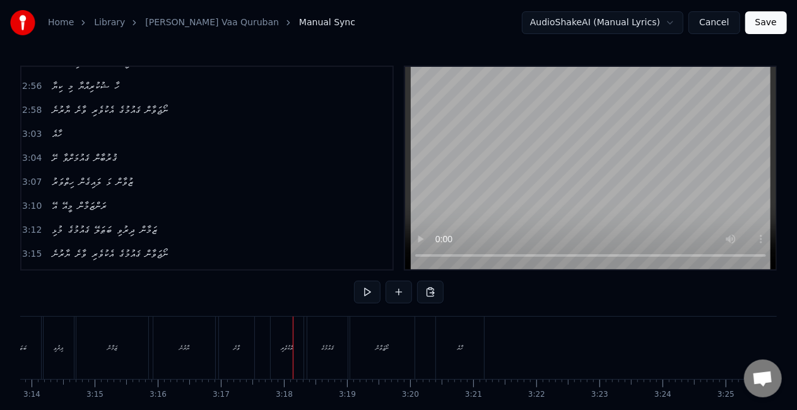
click at [192, 353] on div "ޔާރުނެ" at bounding box center [184, 348] width 62 height 62
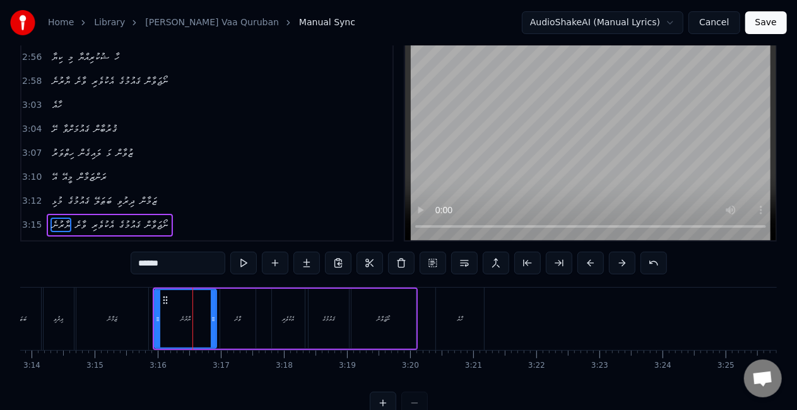
scroll to position [692, 0]
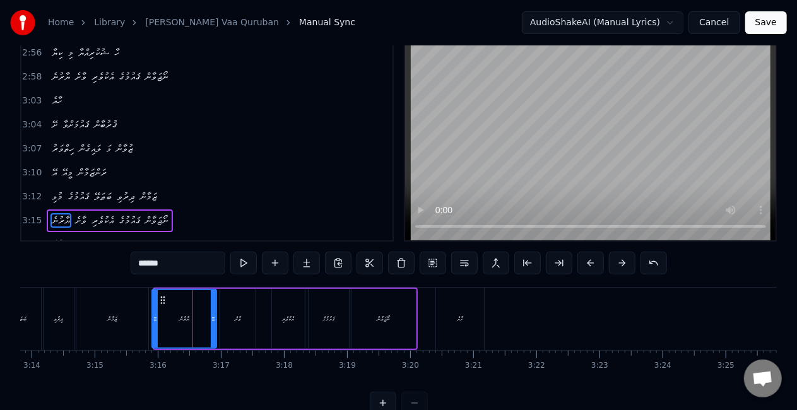
click at [154, 325] on div at bounding box center [155, 318] width 5 height 57
click at [126, 307] on div "ޒަމާން" at bounding box center [112, 319] width 72 height 62
type input "******"
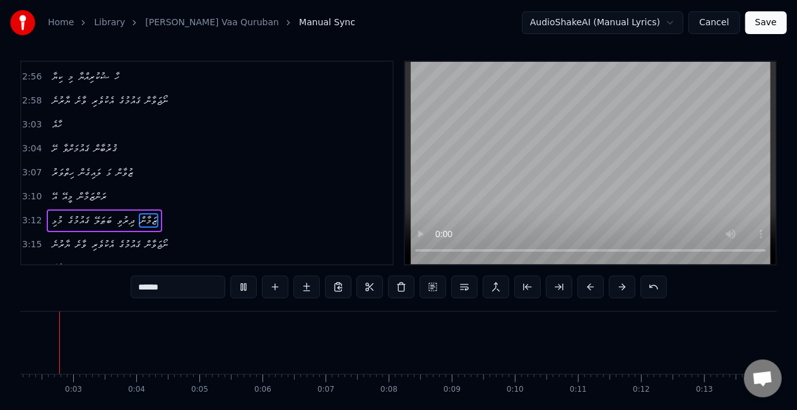
scroll to position [0, 117]
click at [766, 21] on button "Save" at bounding box center [766, 22] width 42 height 23
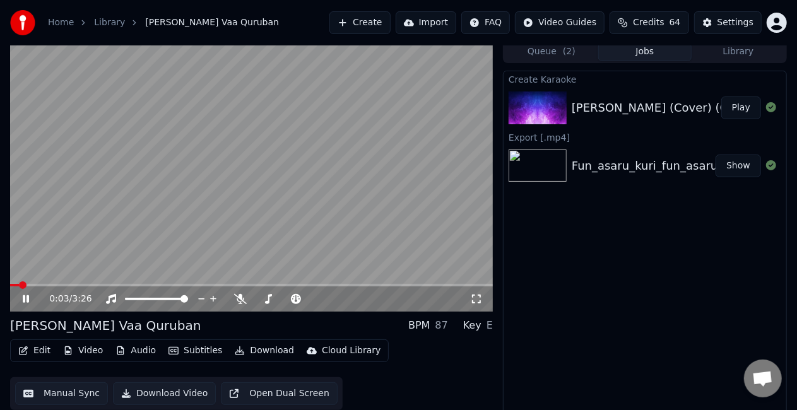
click at [207, 284] on span at bounding box center [251, 285] width 483 height 3
click at [162, 284] on span at bounding box center [86, 285] width 152 height 3
click at [208, 213] on video at bounding box center [251, 175] width 483 height 271
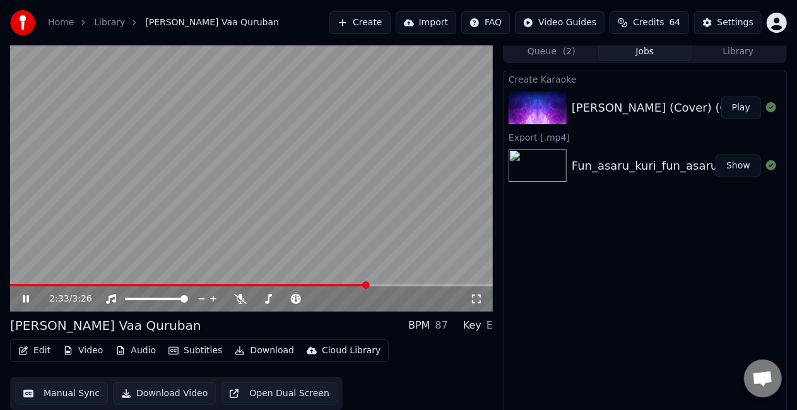
click at [346, 281] on video at bounding box center [251, 175] width 483 height 271
click at [343, 281] on video at bounding box center [251, 175] width 483 height 271
click at [339, 281] on video at bounding box center [251, 175] width 483 height 271
click at [337, 281] on video at bounding box center [251, 175] width 483 height 271
click at [337, 284] on span at bounding box center [173, 285] width 327 height 3
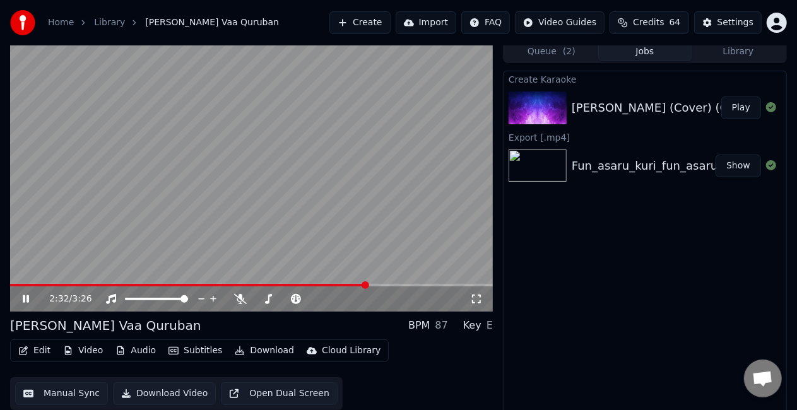
click at [314, 207] on video at bounding box center [251, 175] width 483 height 271
click at [337, 283] on video at bounding box center [251, 175] width 483 height 271
click at [329, 282] on video at bounding box center [251, 175] width 483 height 271
click at [331, 284] on span at bounding box center [170, 285] width 320 height 3
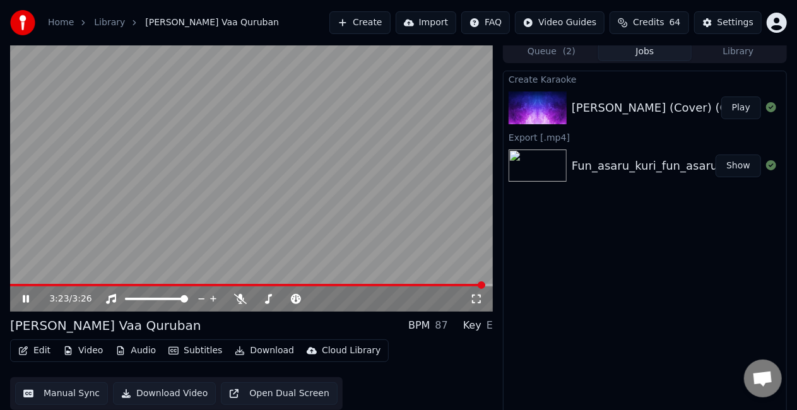
click at [276, 164] on video at bounding box center [251, 175] width 483 height 271
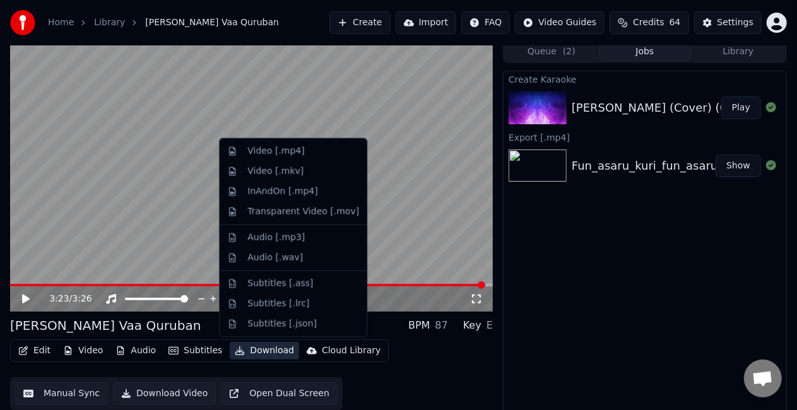
click at [250, 353] on button "Download" at bounding box center [264, 351] width 69 height 18
click at [296, 158] on div "Video [.mp4]" at bounding box center [293, 151] width 142 height 20
